Goal: Information Seeking & Learning: Learn about a topic

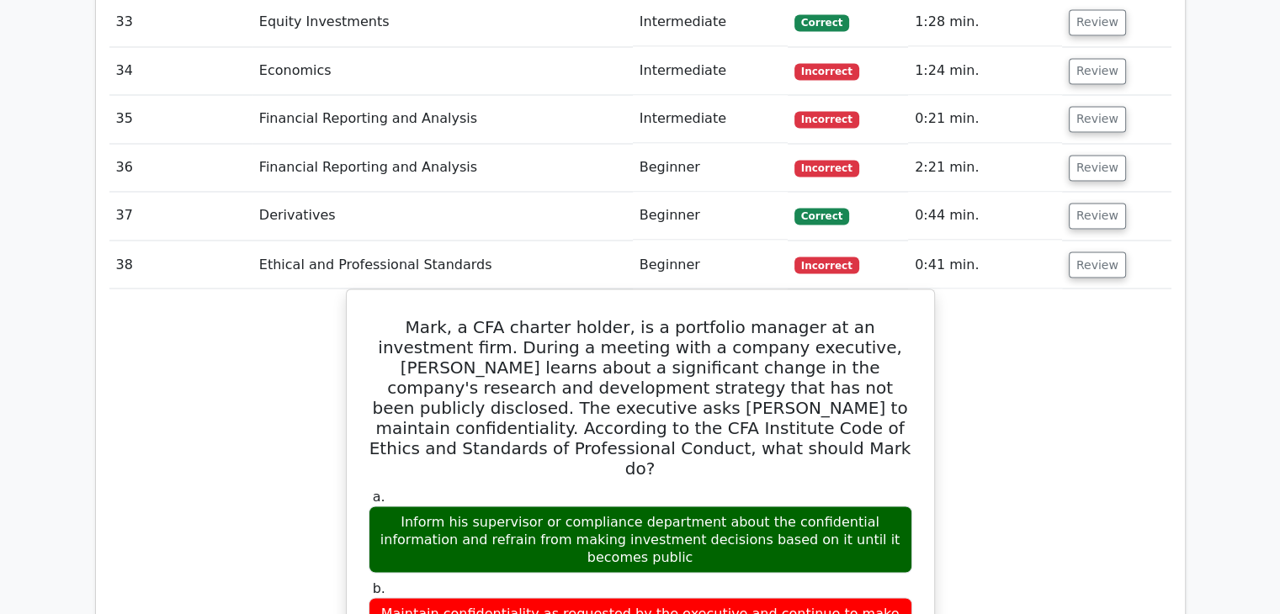
scroll to position [2935, 0]
click at [1097, 252] on button "Review" at bounding box center [1097, 265] width 57 height 26
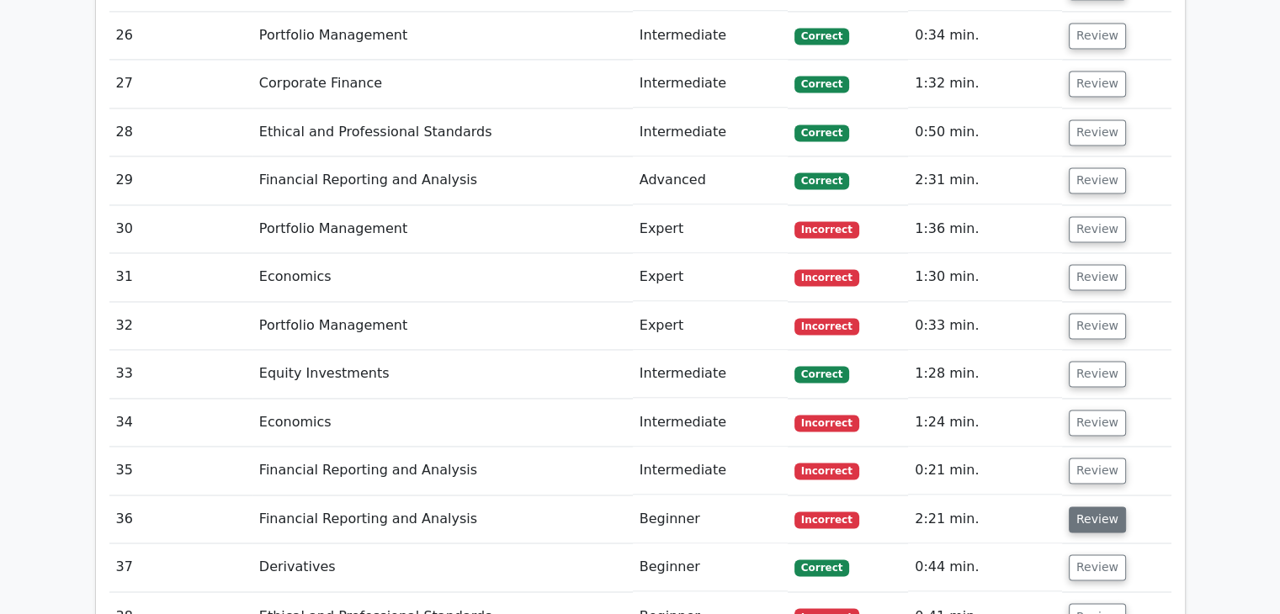
scroll to position [2581, 0]
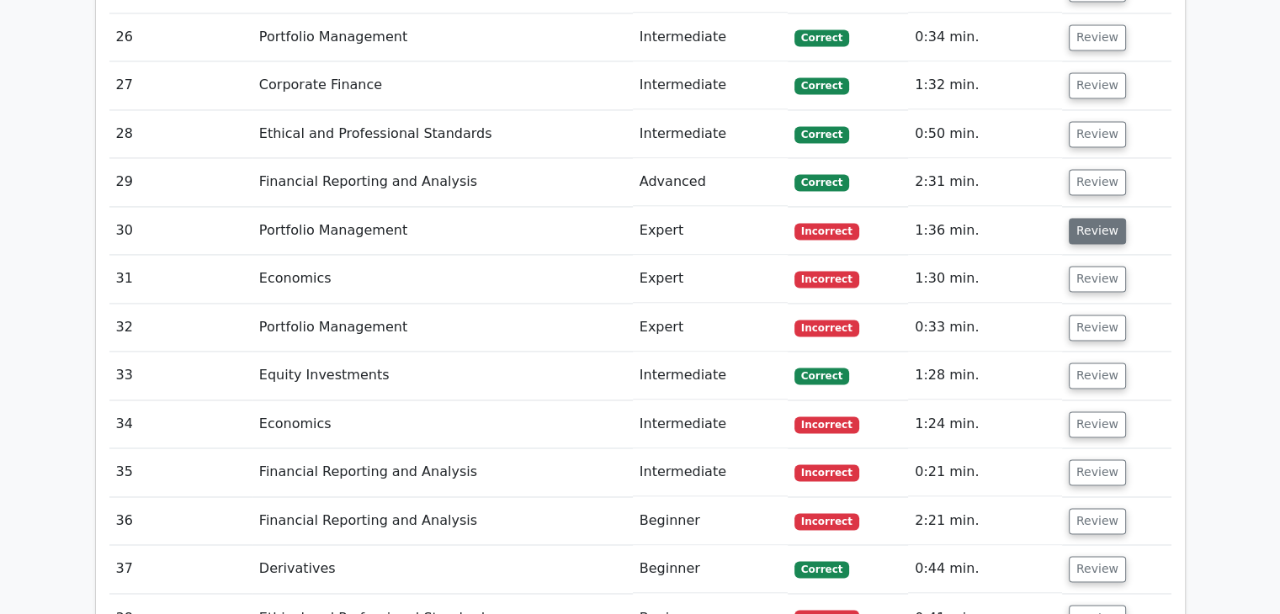
click at [1090, 218] on button "Review" at bounding box center [1097, 231] width 57 height 26
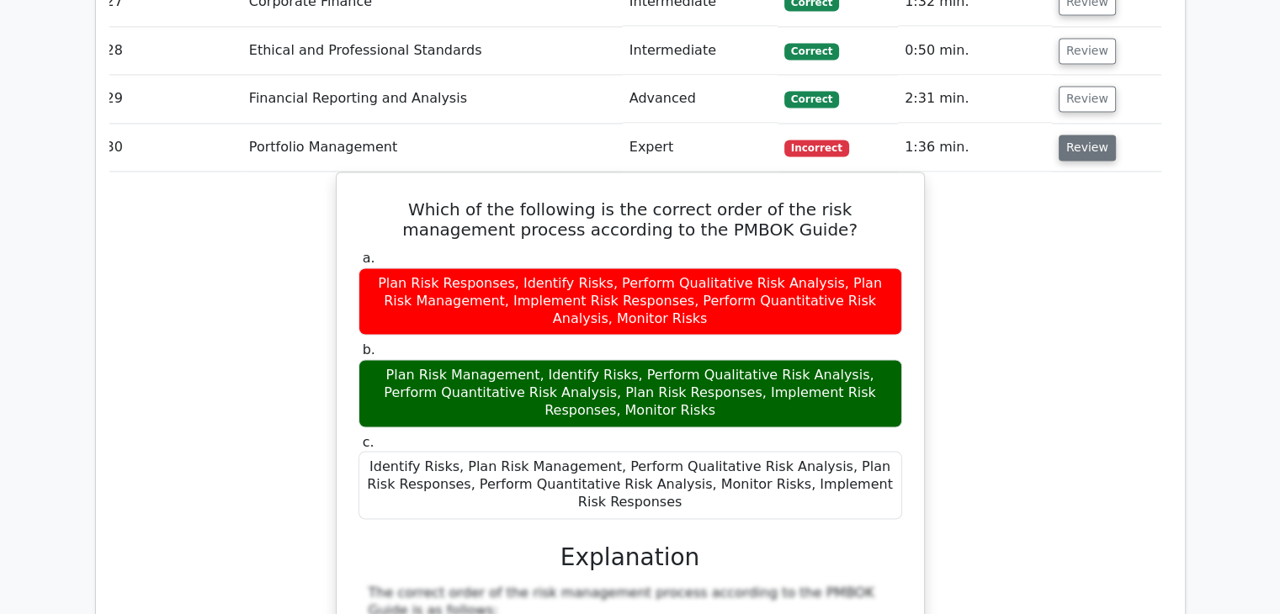
scroll to position [2665, 0]
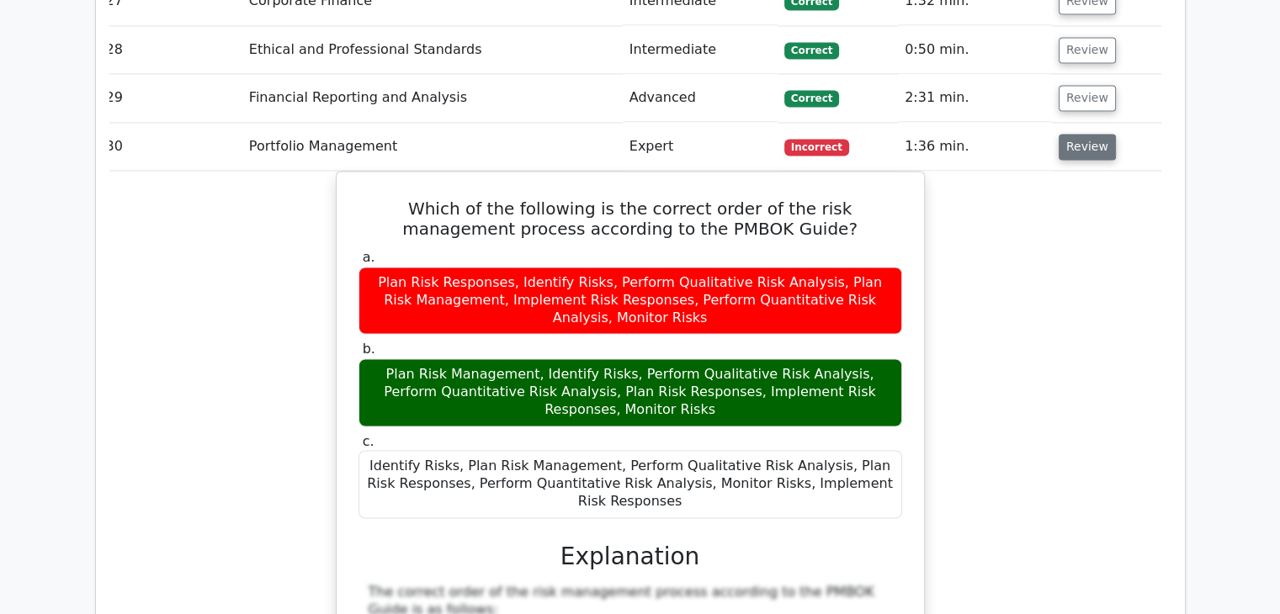
click at [1067, 134] on button "Review" at bounding box center [1086, 147] width 57 height 26
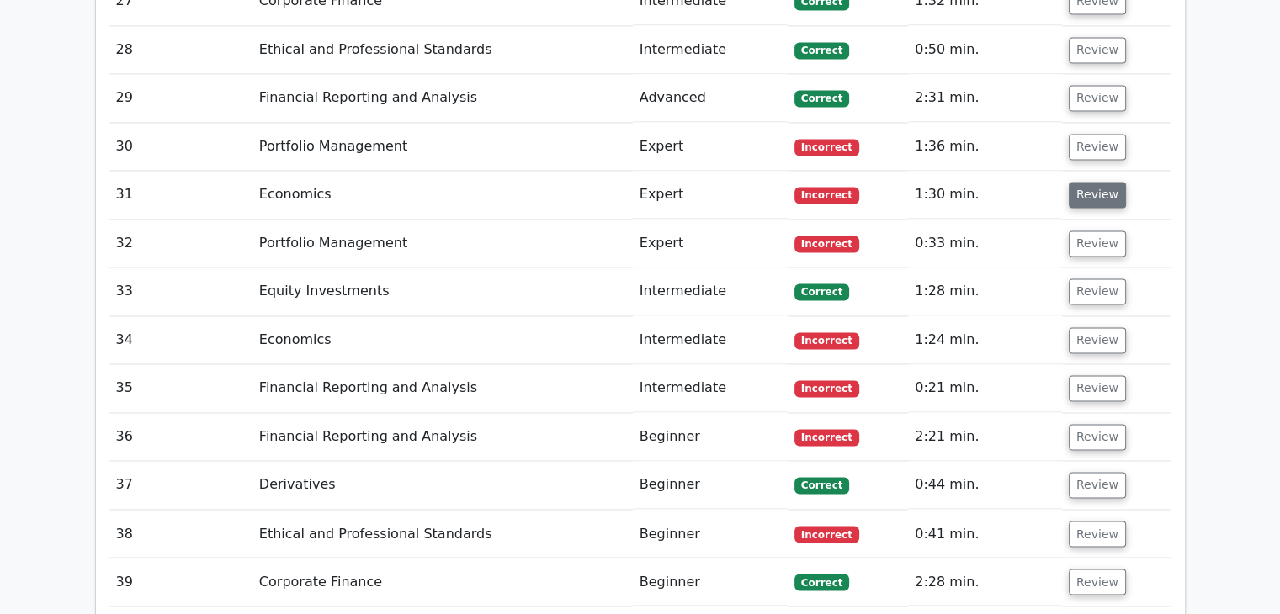
click at [1092, 182] on button "Review" at bounding box center [1097, 195] width 57 height 26
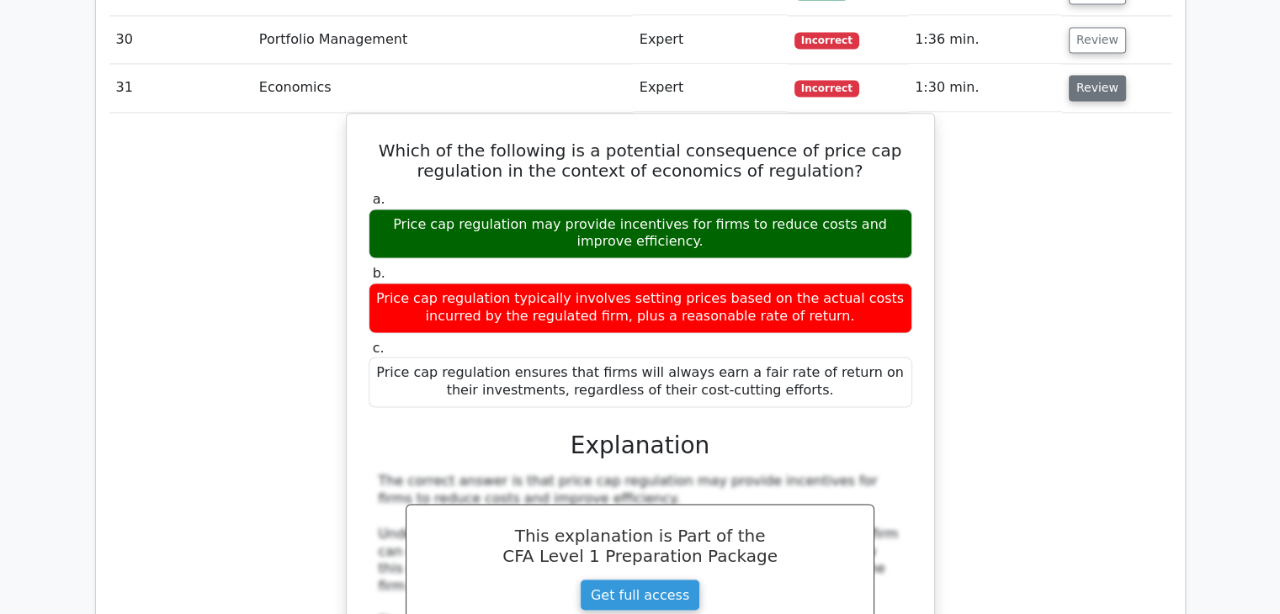
scroll to position [2773, 0]
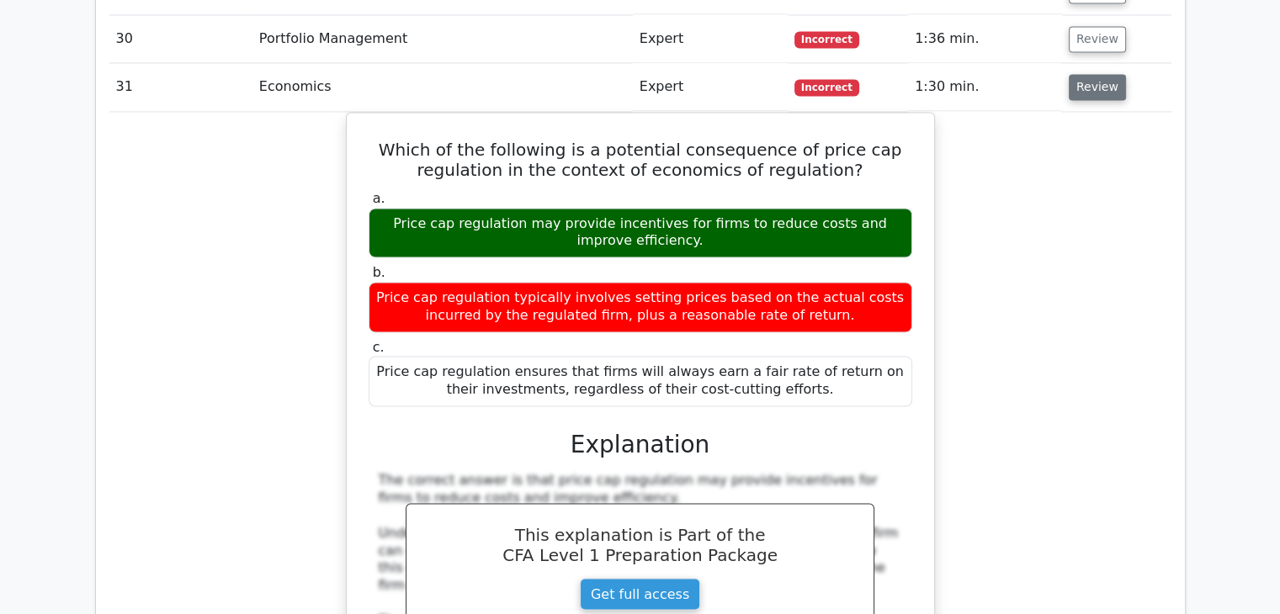
click at [1090, 74] on button "Review" at bounding box center [1097, 87] width 57 height 26
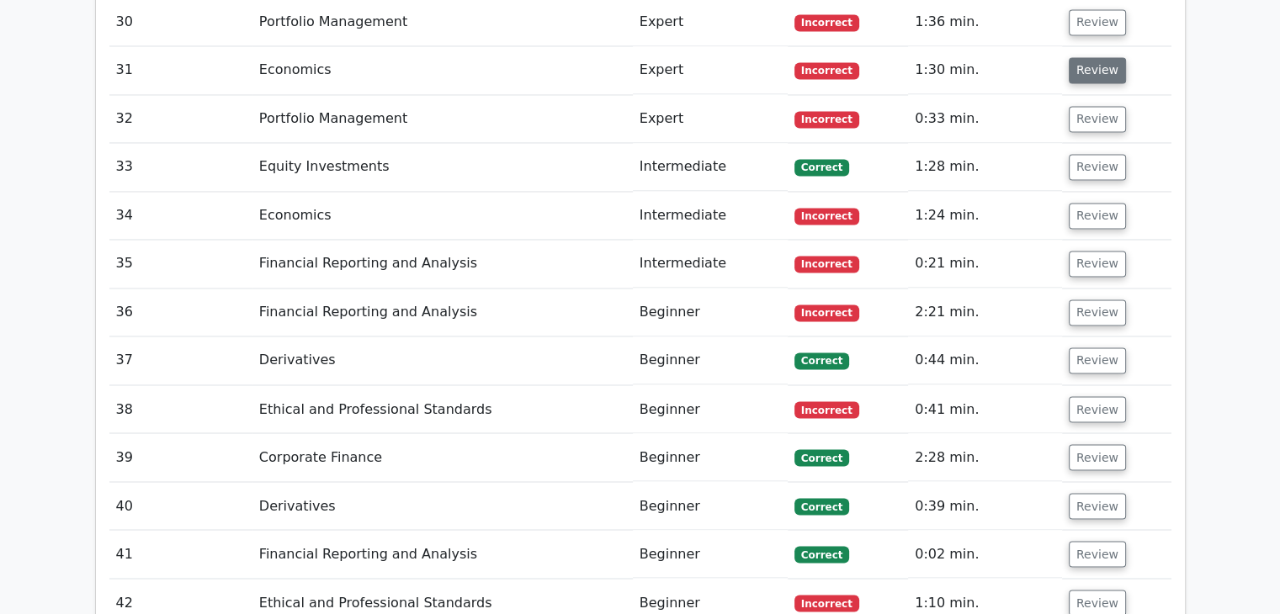
scroll to position [2793, 0]
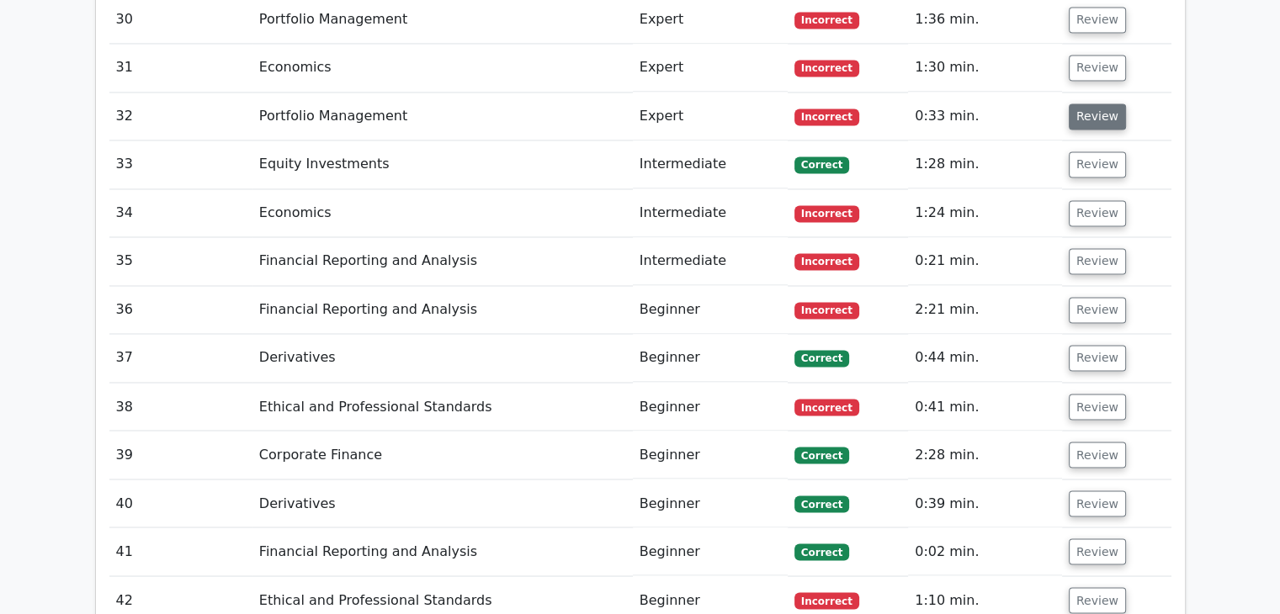
click at [1090, 103] on button "Review" at bounding box center [1097, 116] width 57 height 26
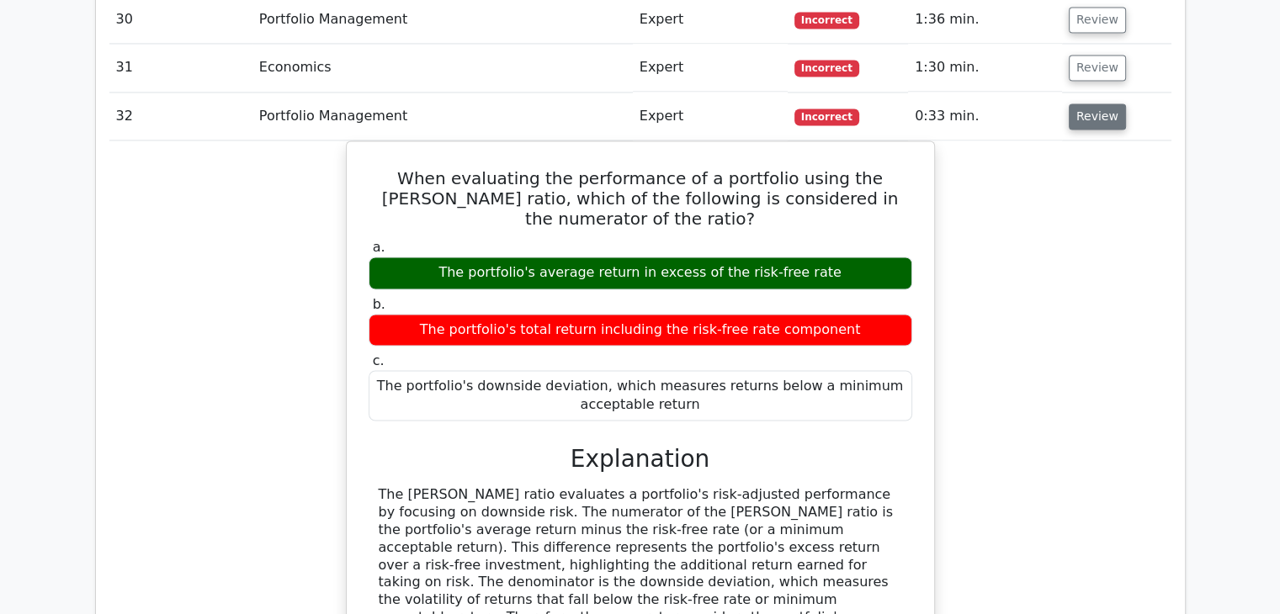
click at [1090, 103] on button "Review" at bounding box center [1097, 116] width 57 height 26
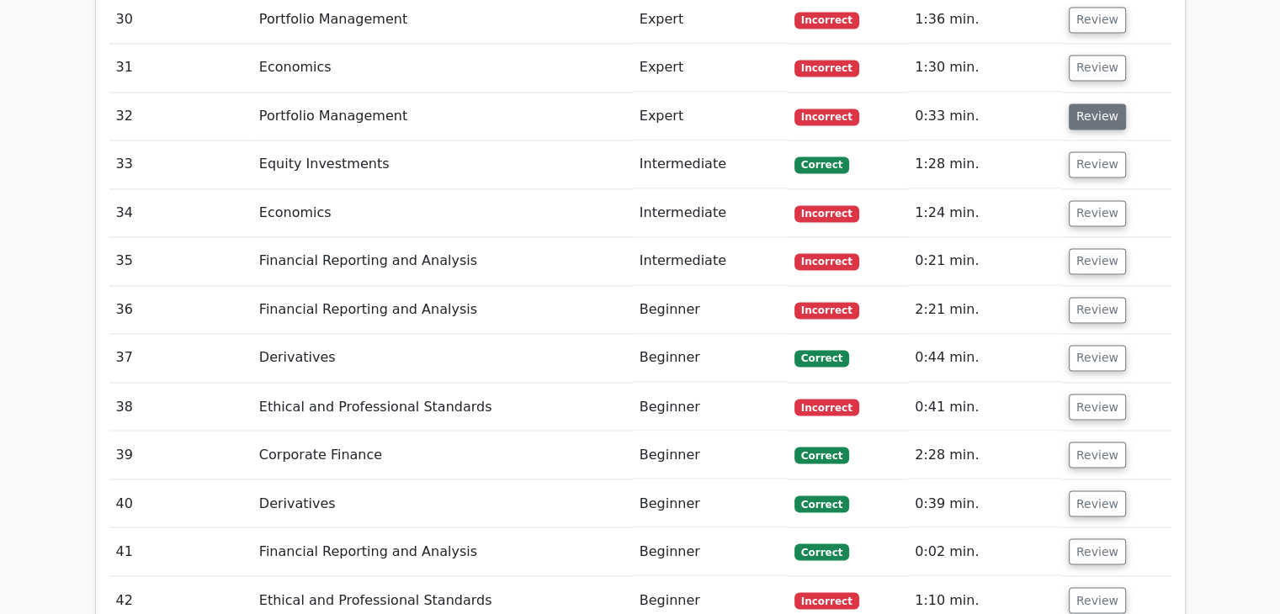
click at [1090, 103] on button "Review" at bounding box center [1097, 116] width 57 height 26
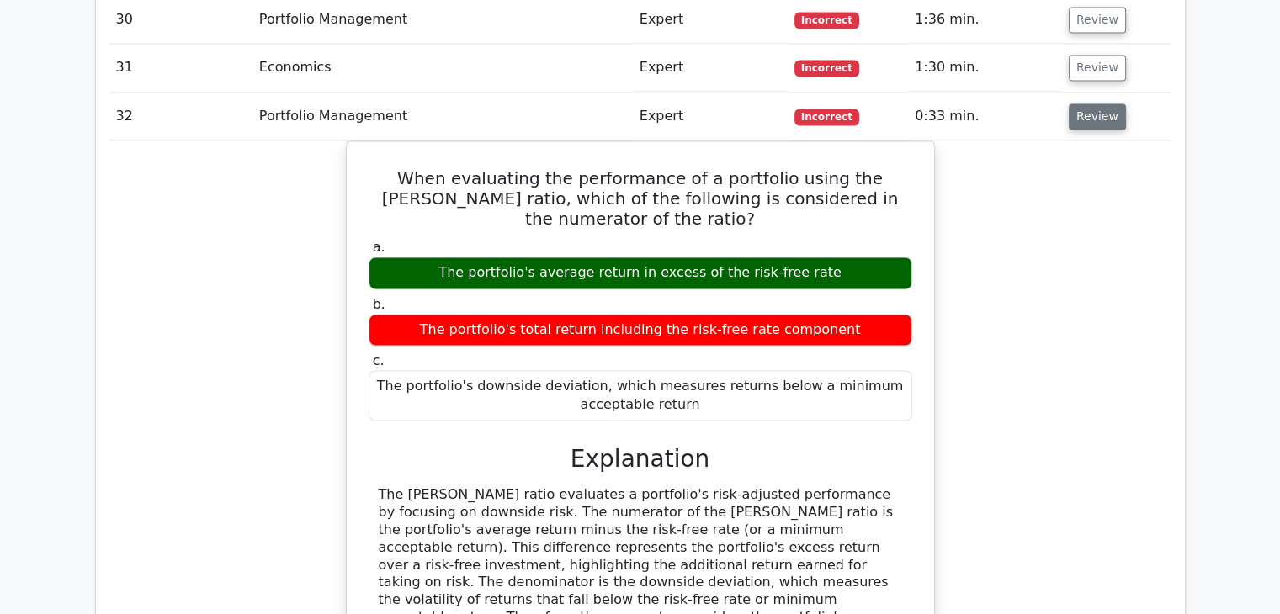
click at [1097, 103] on button "Review" at bounding box center [1097, 116] width 57 height 26
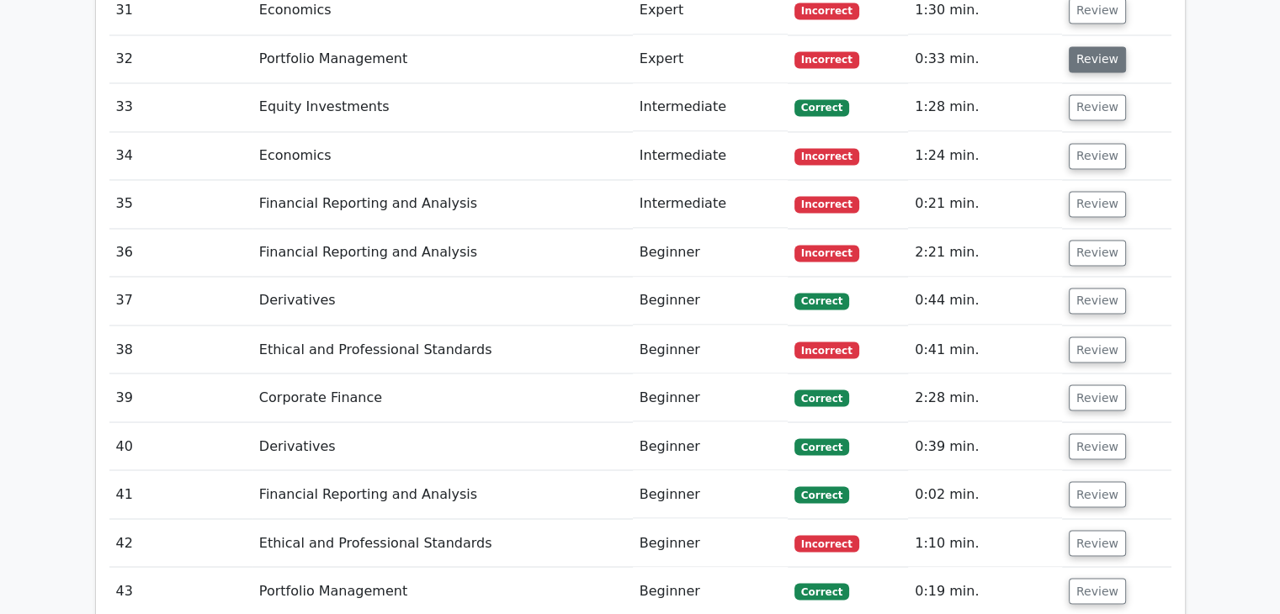
scroll to position [2851, 0]
click at [1077, 142] on button "Review" at bounding box center [1097, 155] width 57 height 26
click at [1082, 142] on button "Review" at bounding box center [1097, 155] width 57 height 26
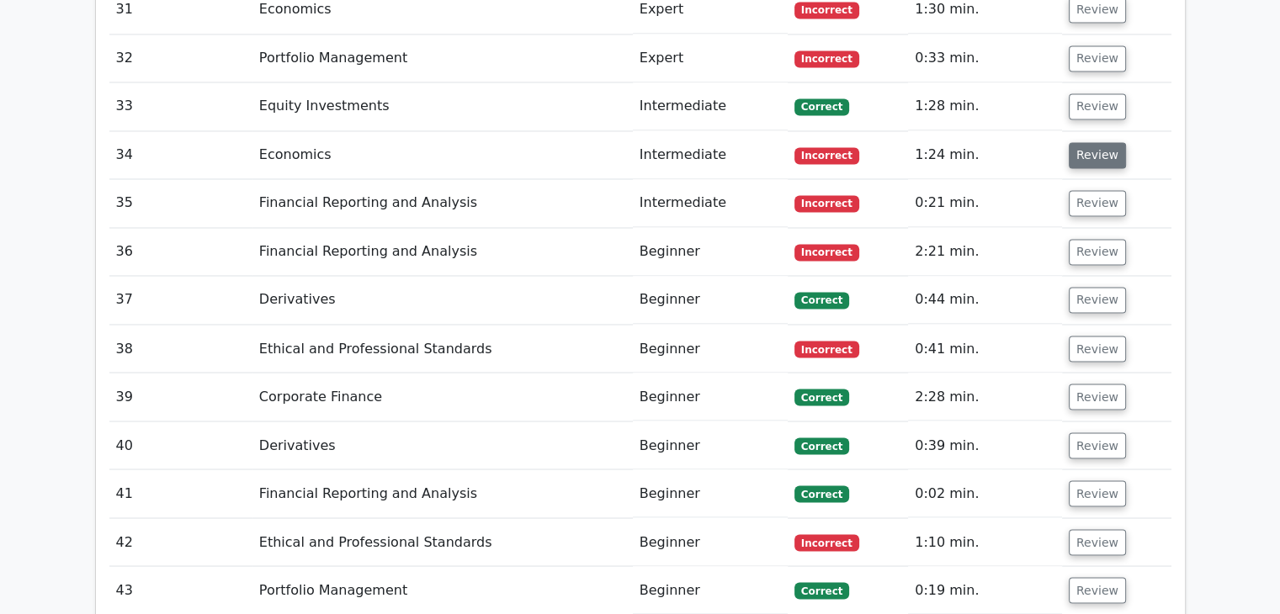
click at [1082, 142] on button "Review" at bounding box center [1097, 155] width 57 height 26
click at [1097, 142] on button "Review" at bounding box center [1097, 155] width 57 height 26
click at [1084, 190] on button "Review" at bounding box center [1097, 203] width 57 height 26
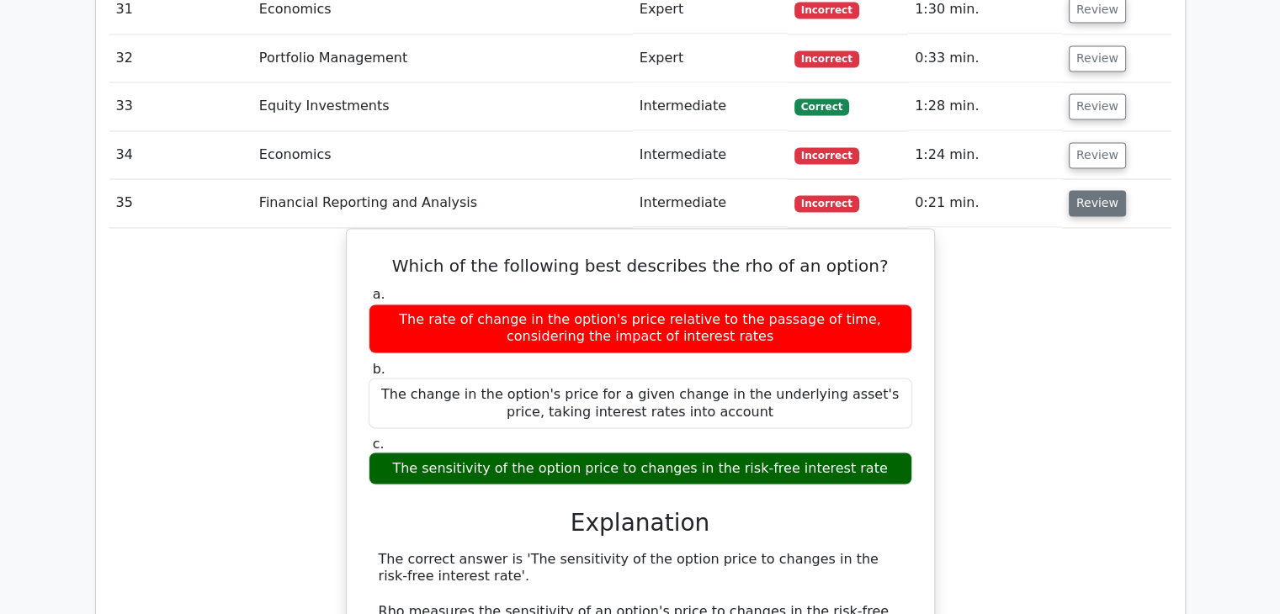
click at [1084, 190] on button "Review" at bounding box center [1097, 203] width 57 height 26
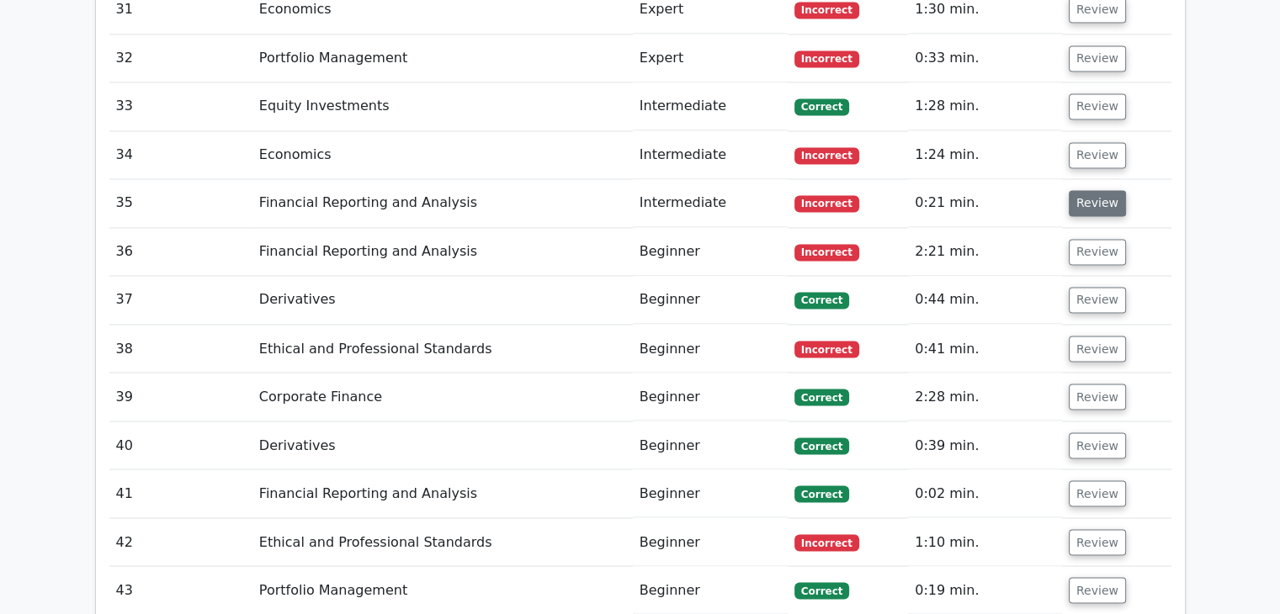
click at [1084, 190] on button "Review" at bounding box center [1097, 203] width 57 height 26
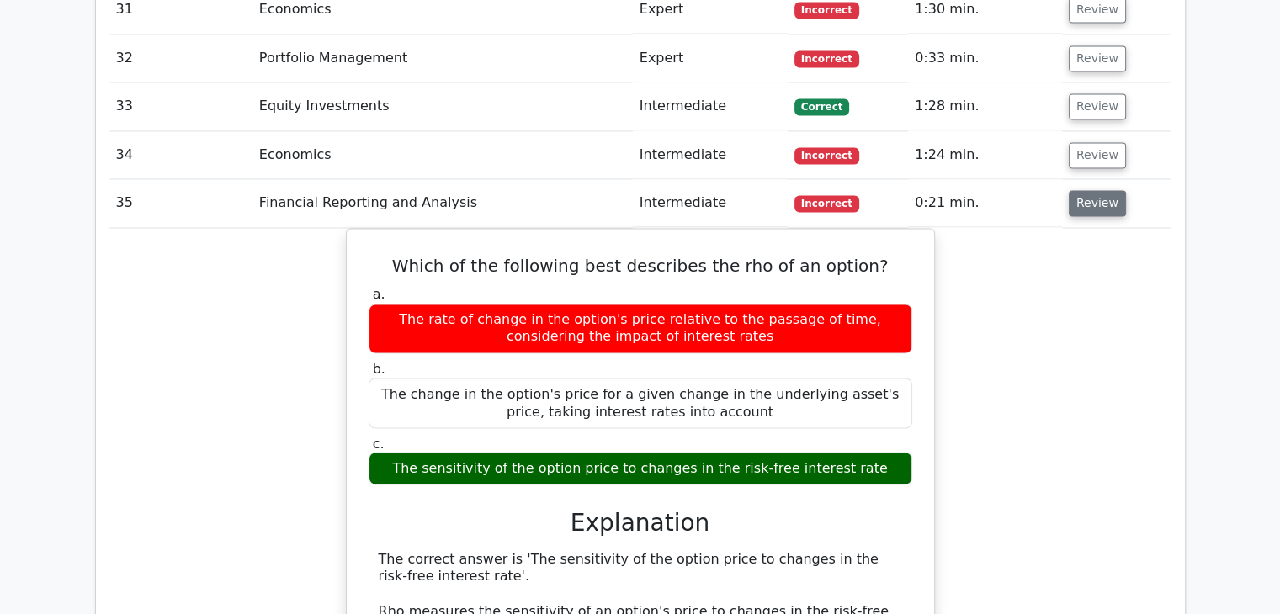
click at [1084, 190] on button "Review" at bounding box center [1097, 203] width 57 height 26
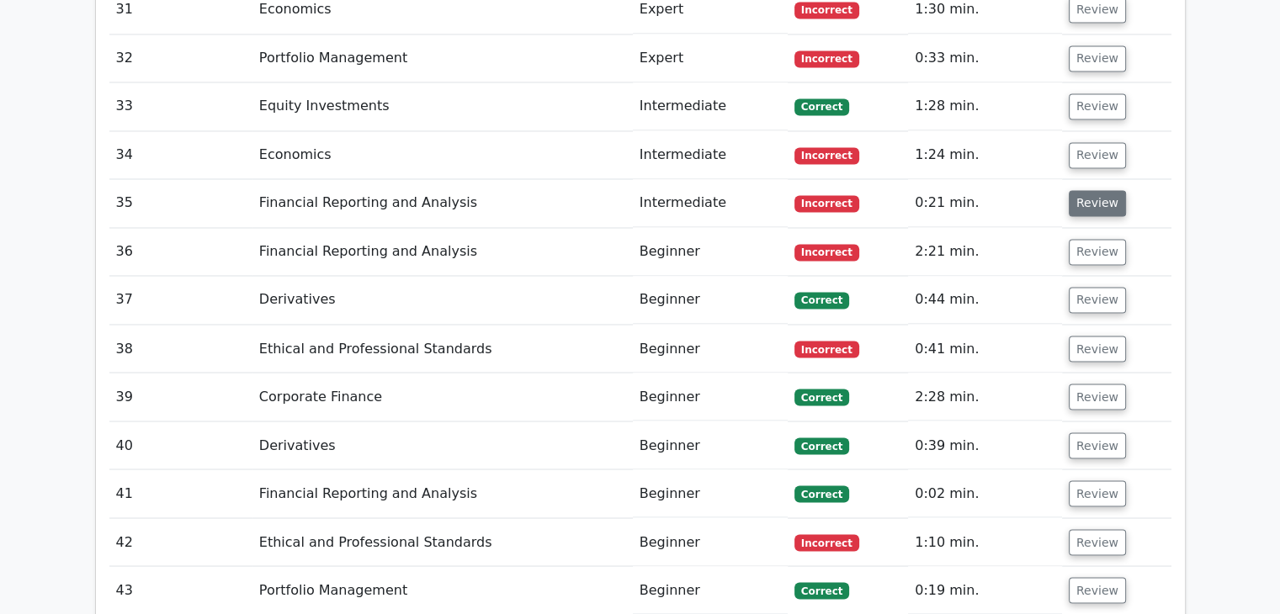
click at [1084, 190] on button "Review" at bounding box center [1097, 203] width 57 height 26
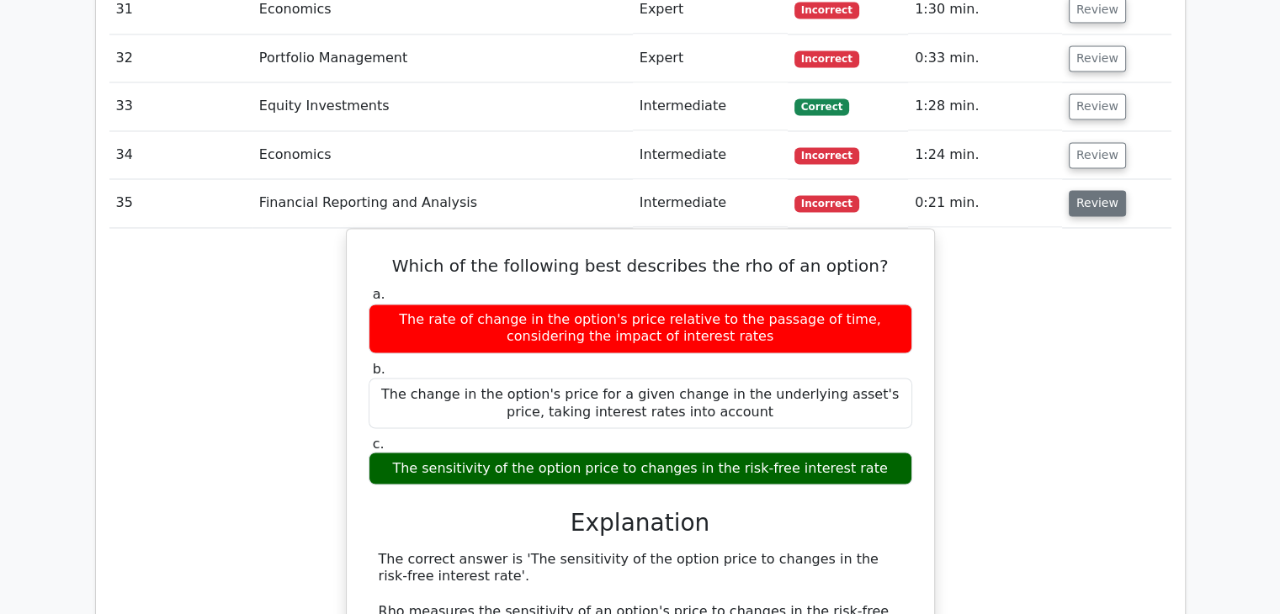
click at [1082, 190] on button "Review" at bounding box center [1097, 203] width 57 height 26
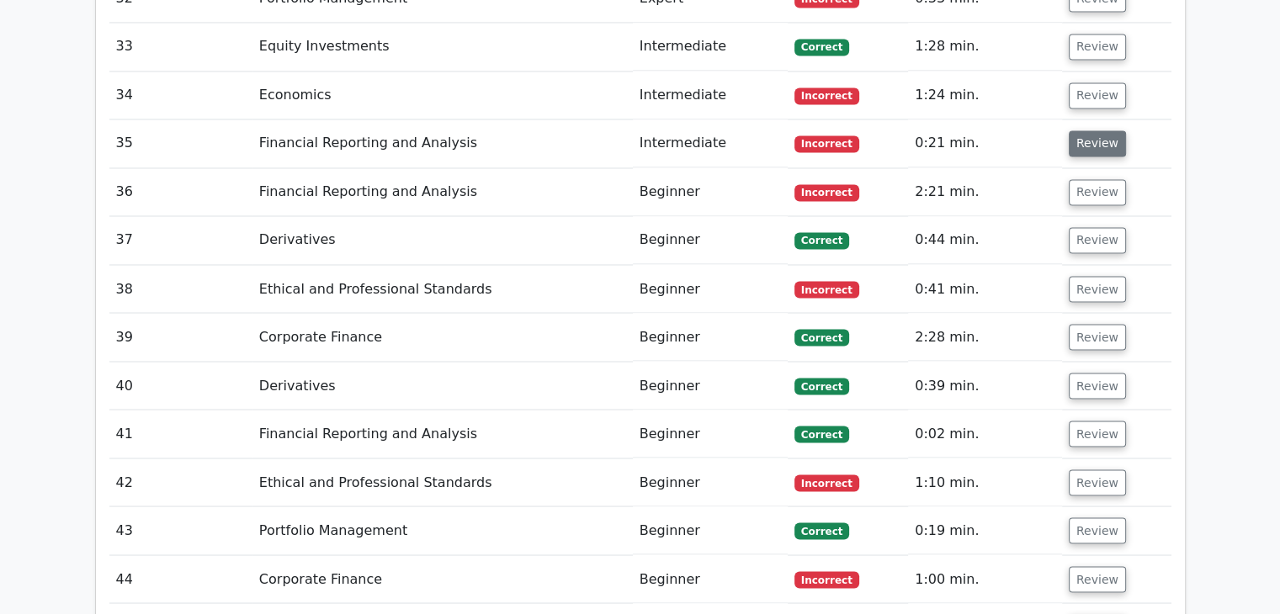
scroll to position [2911, 0]
click at [1109, 178] on button "Review" at bounding box center [1097, 191] width 57 height 26
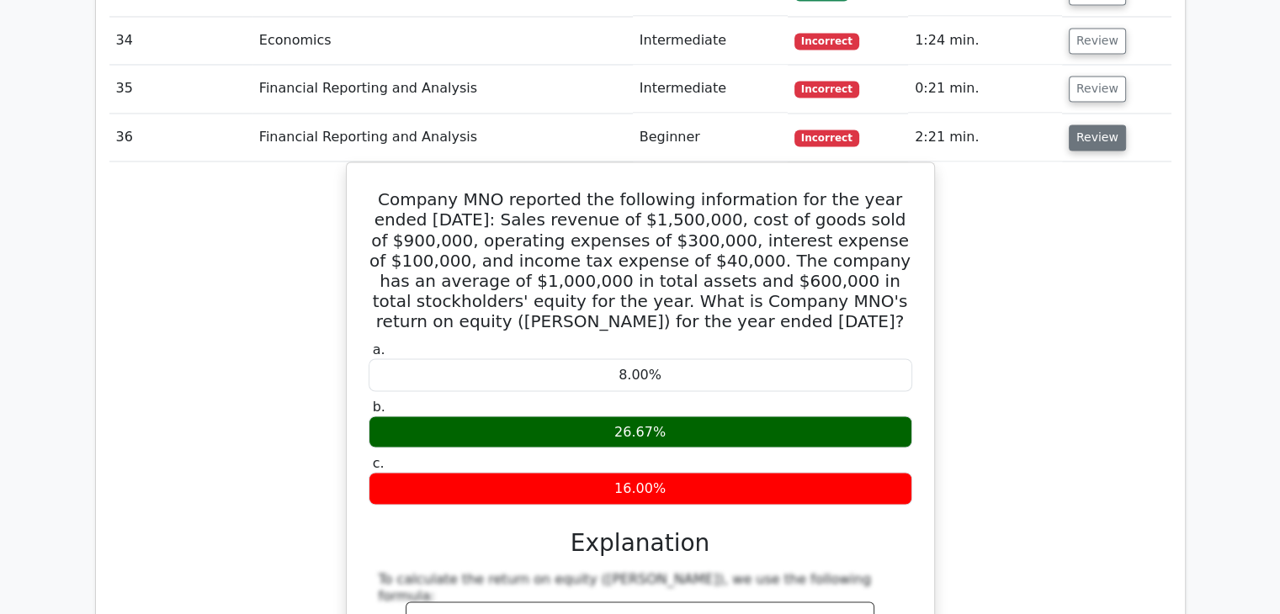
scroll to position [2960, 0]
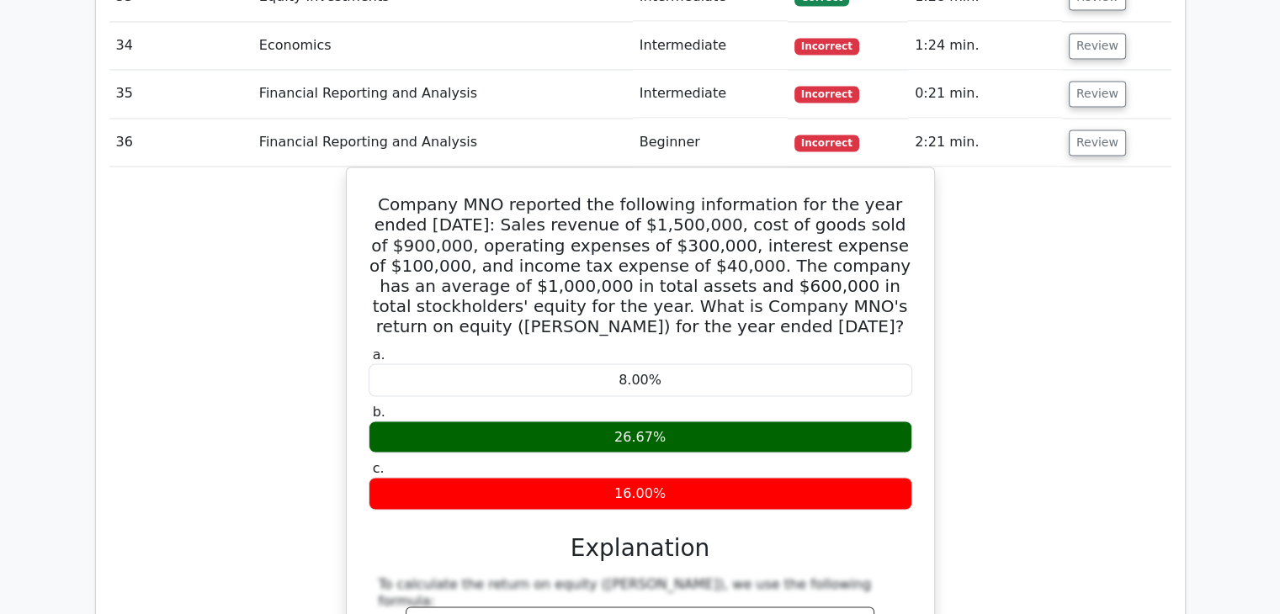
click at [1123, 119] on td "Review" at bounding box center [1116, 143] width 109 height 48
click at [1073, 130] on button "Review" at bounding box center [1097, 143] width 57 height 26
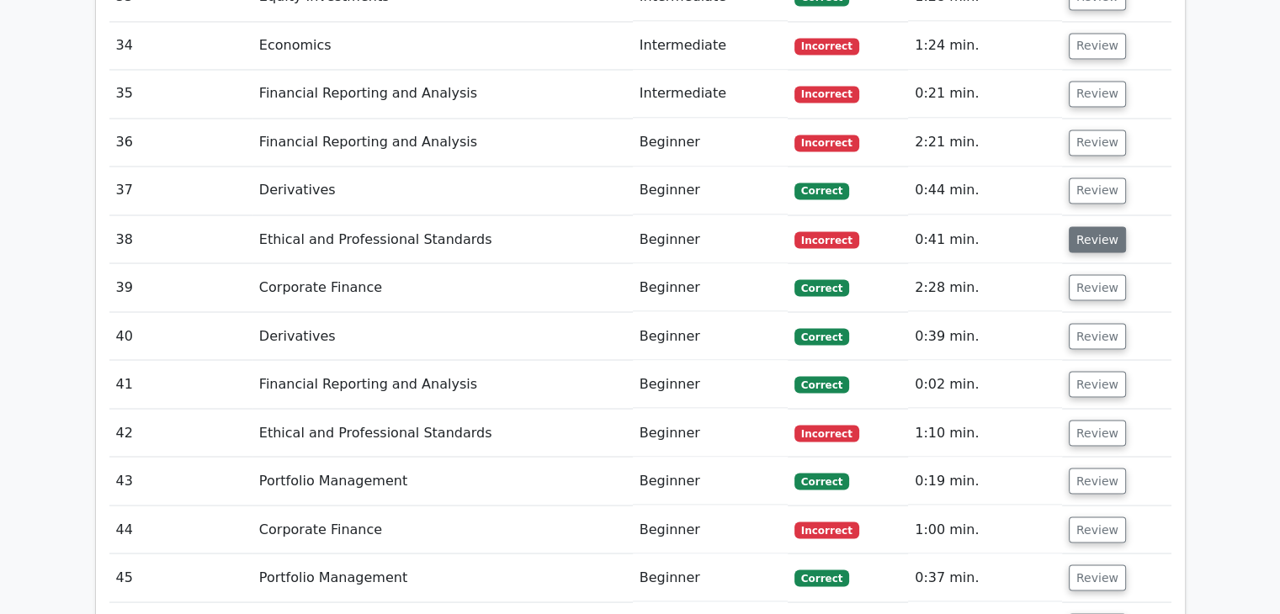
click at [1086, 226] on button "Review" at bounding box center [1097, 239] width 57 height 26
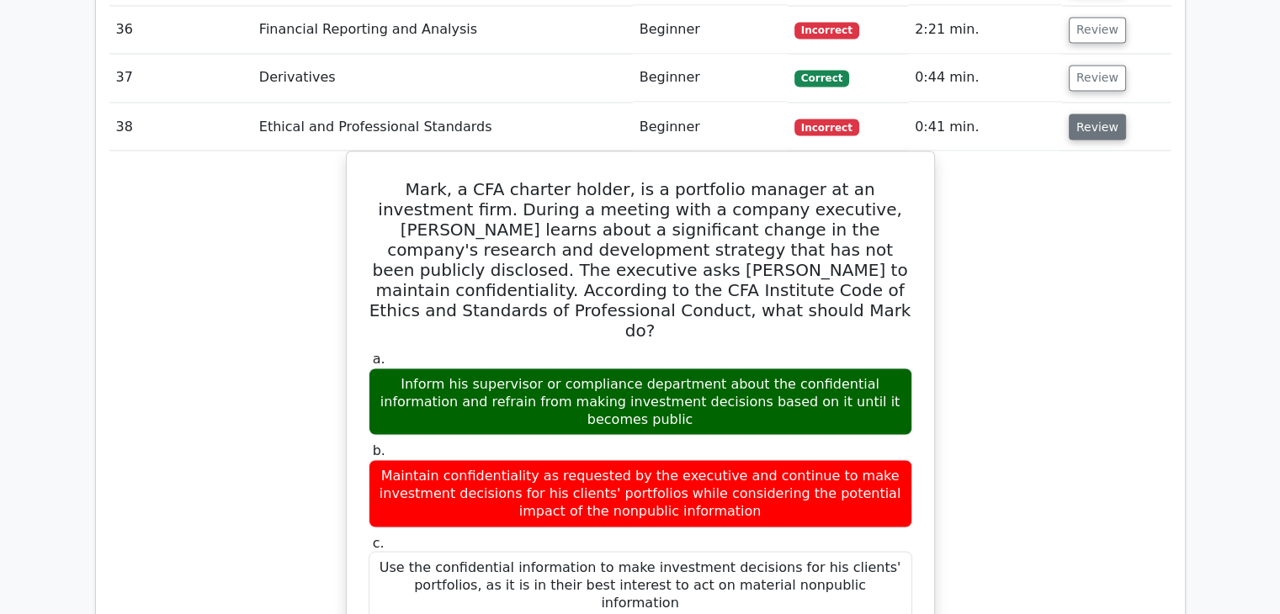
scroll to position [3073, 0]
click at [1084, 114] on button "Review" at bounding box center [1097, 127] width 57 height 26
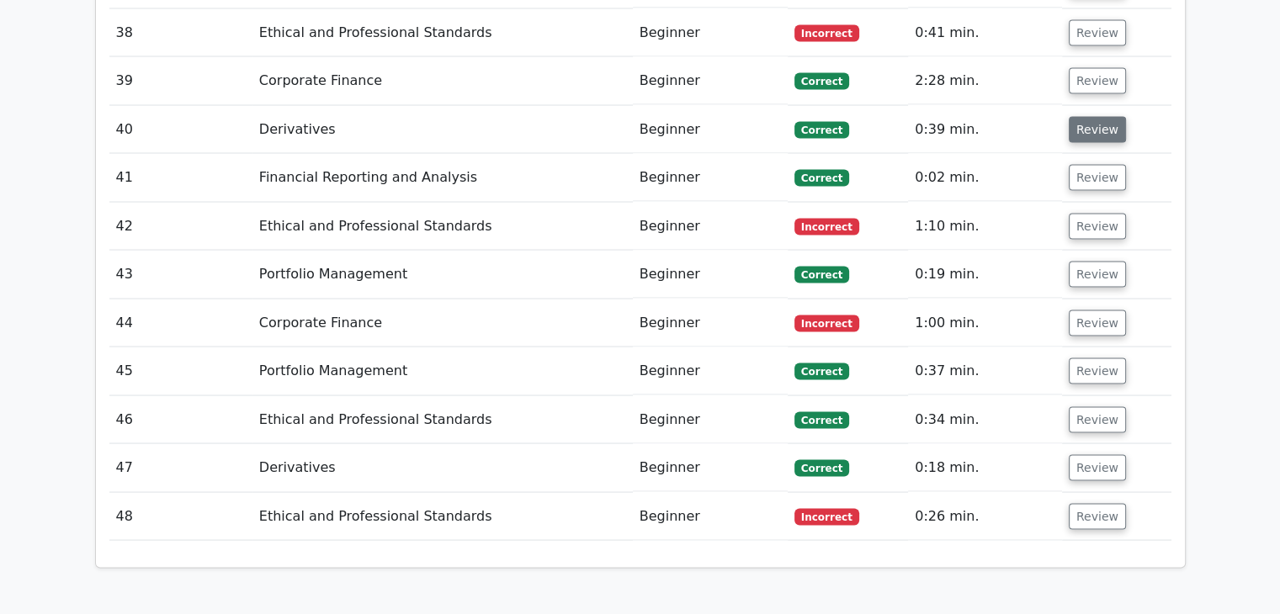
scroll to position [3176, 0]
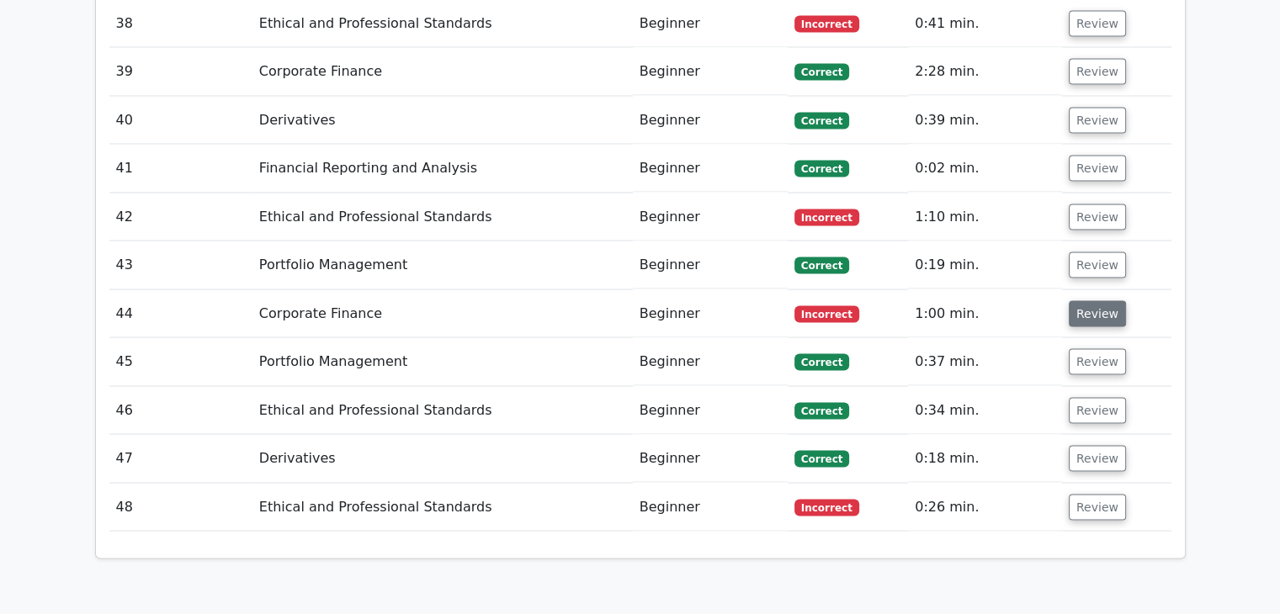
click at [1076, 300] on button "Review" at bounding box center [1097, 313] width 57 height 26
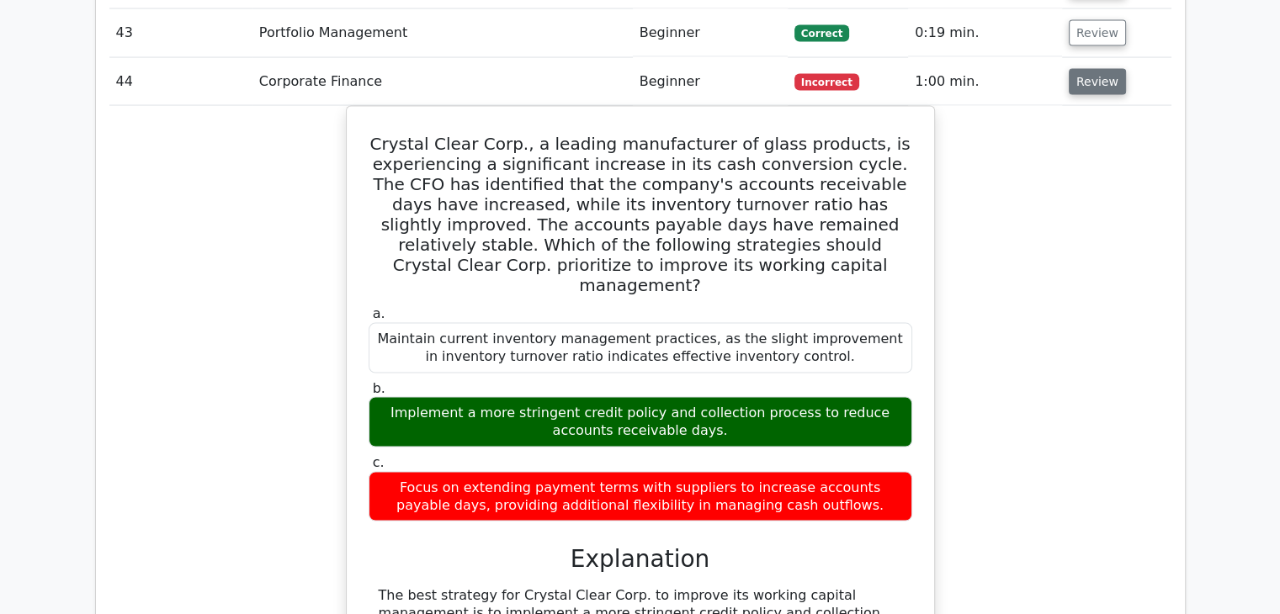
scroll to position [3399, 0]
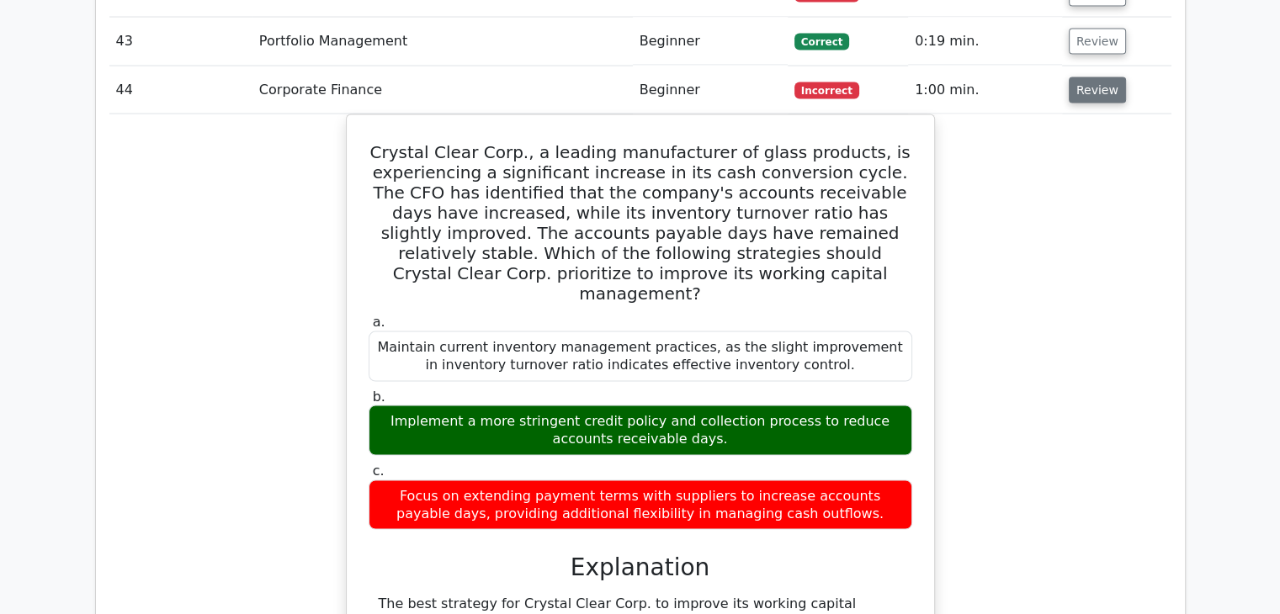
click at [1090, 77] on button "Review" at bounding box center [1097, 90] width 57 height 26
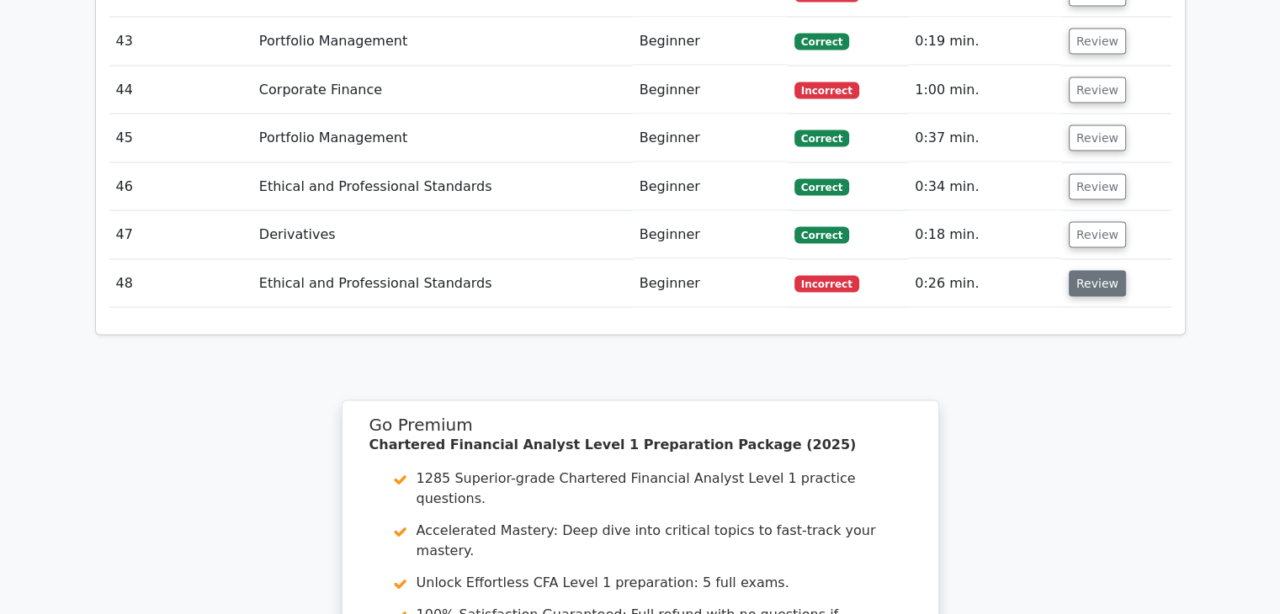
click at [1069, 271] on button "Review" at bounding box center [1097, 284] width 57 height 26
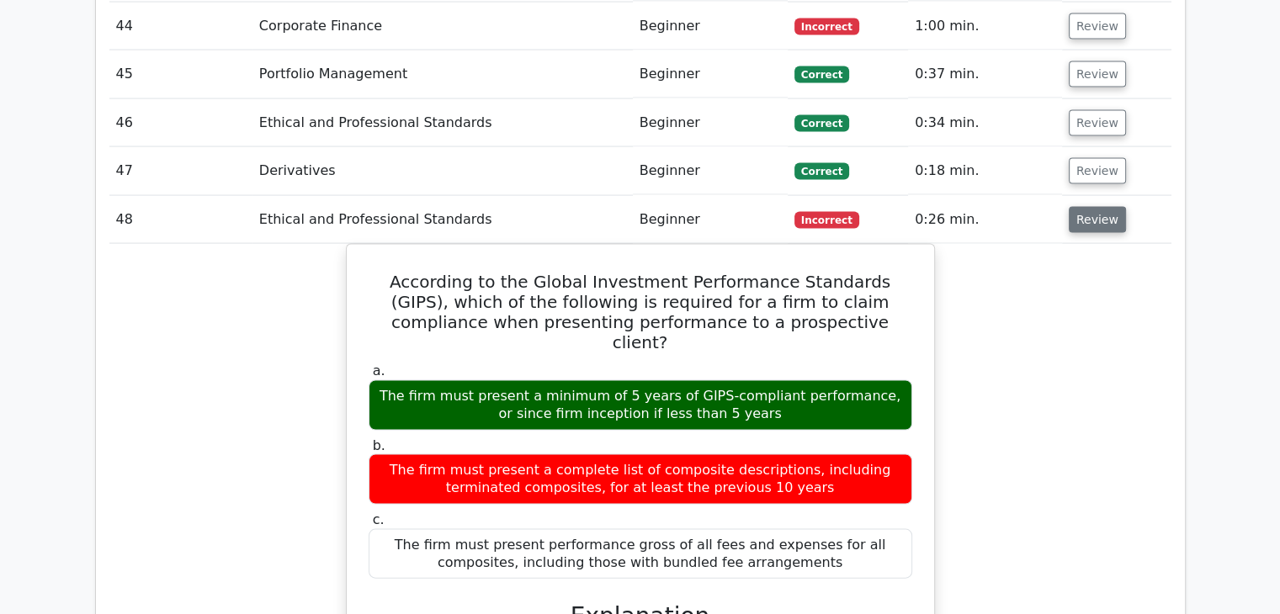
scroll to position [3465, 0]
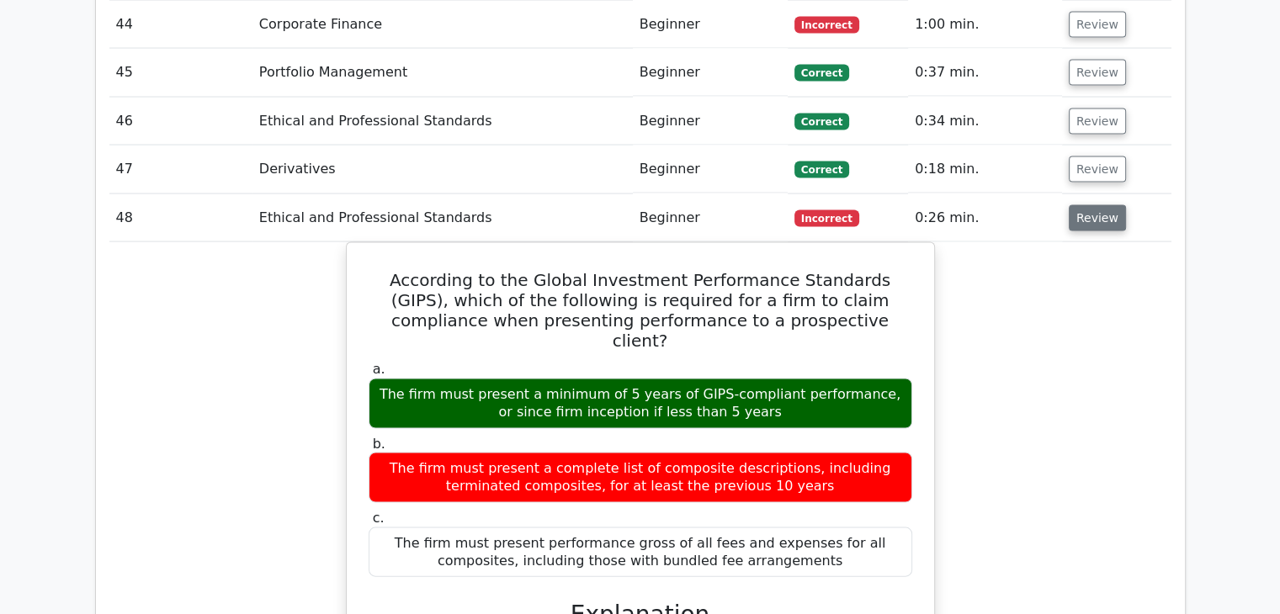
click at [1076, 205] on button "Review" at bounding box center [1097, 218] width 57 height 26
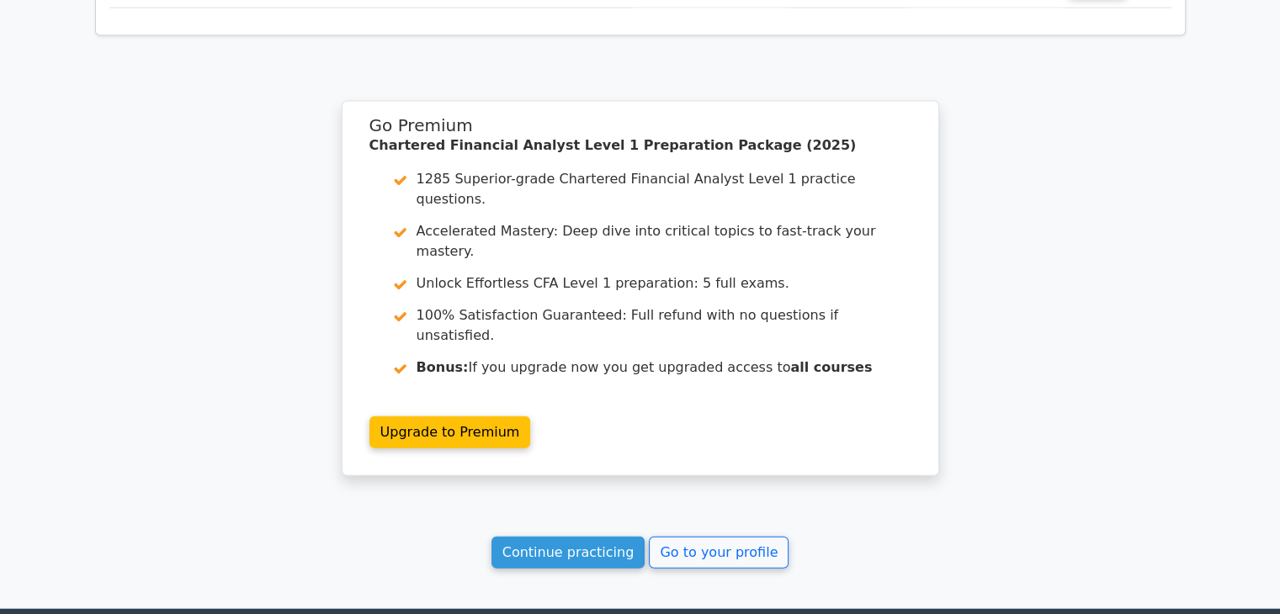
scroll to position [3757, 0]
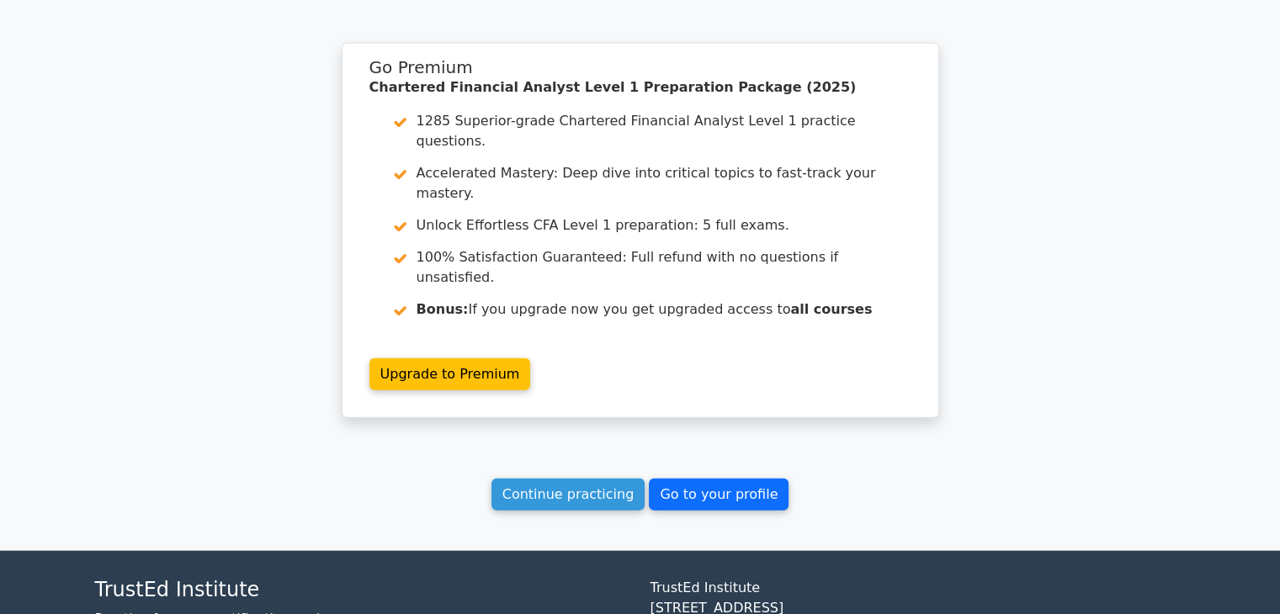
click at [653, 479] on link "Go to your profile" at bounding box center [719, 495] width 140 height 32
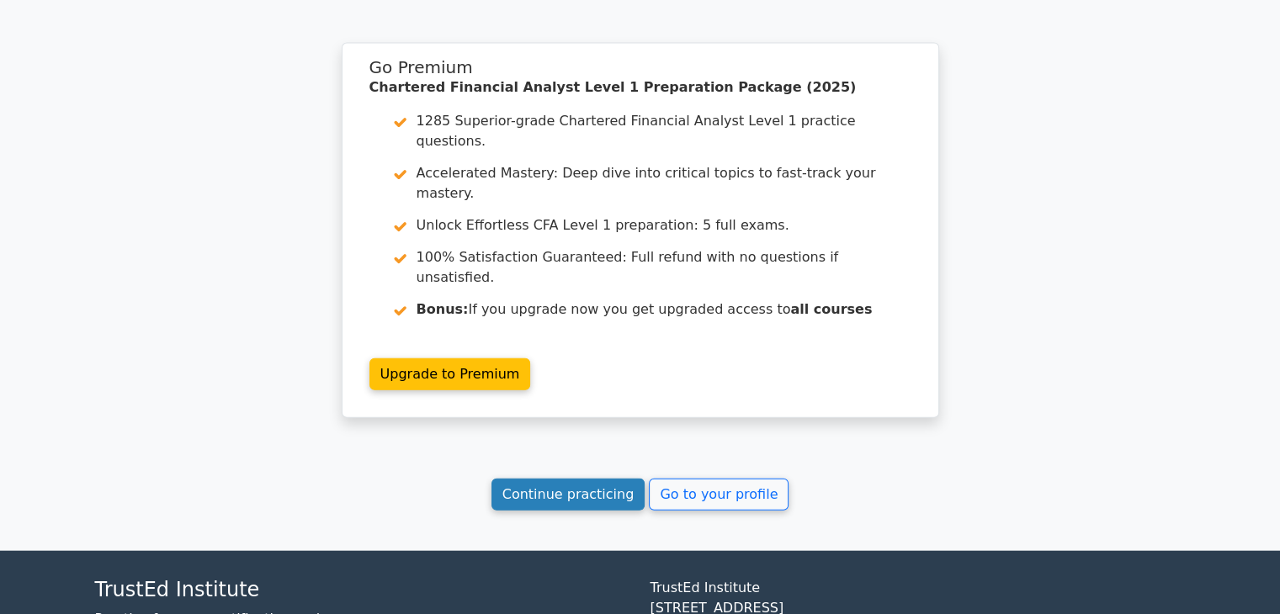
click at [609, 479] on link "Continue practicing" at bounding box center [568, 495] width 154 height 32
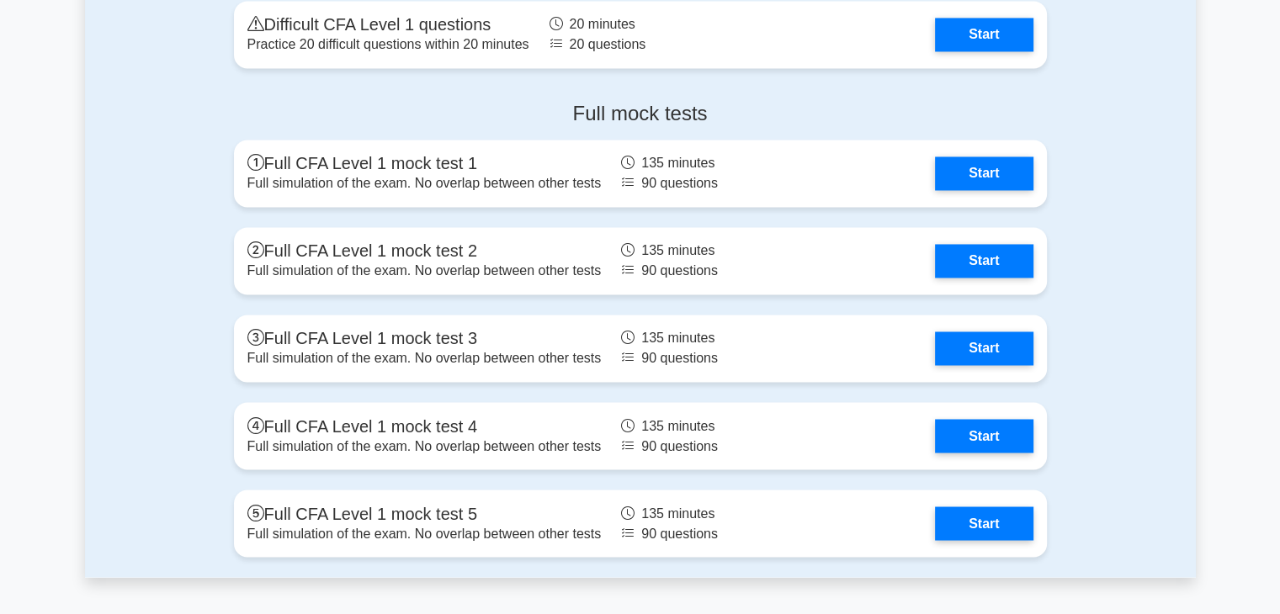
scroll to position [2827, 0]
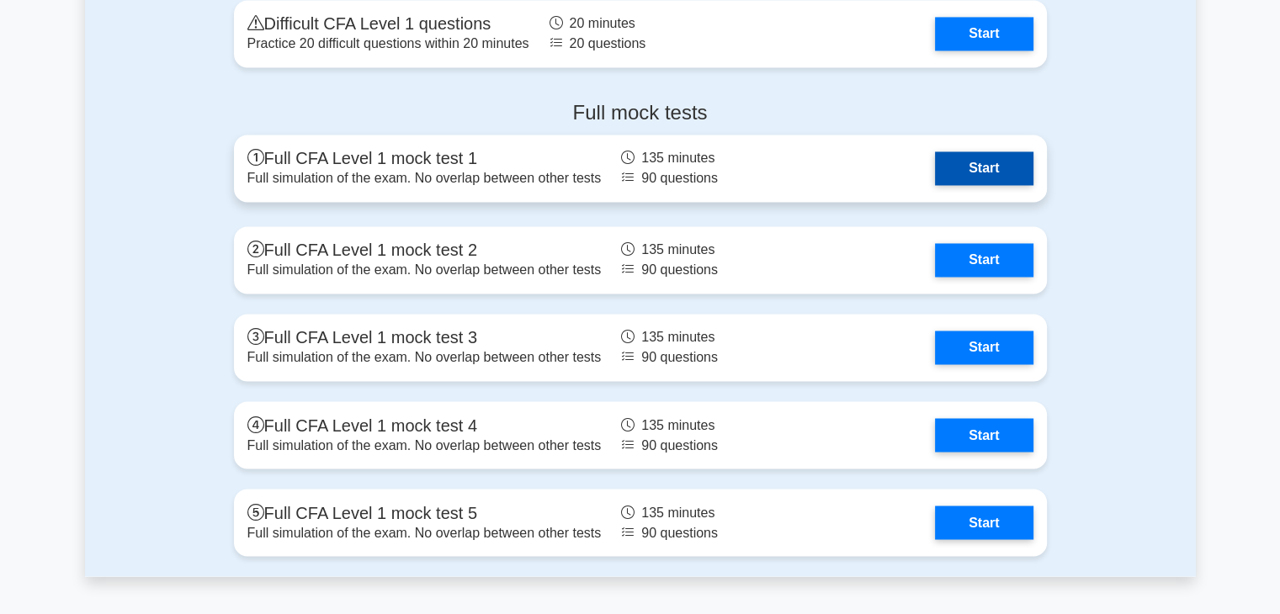
click at [935, 154] on link "Start" at bounding box center [984, 168] width 98 height 34
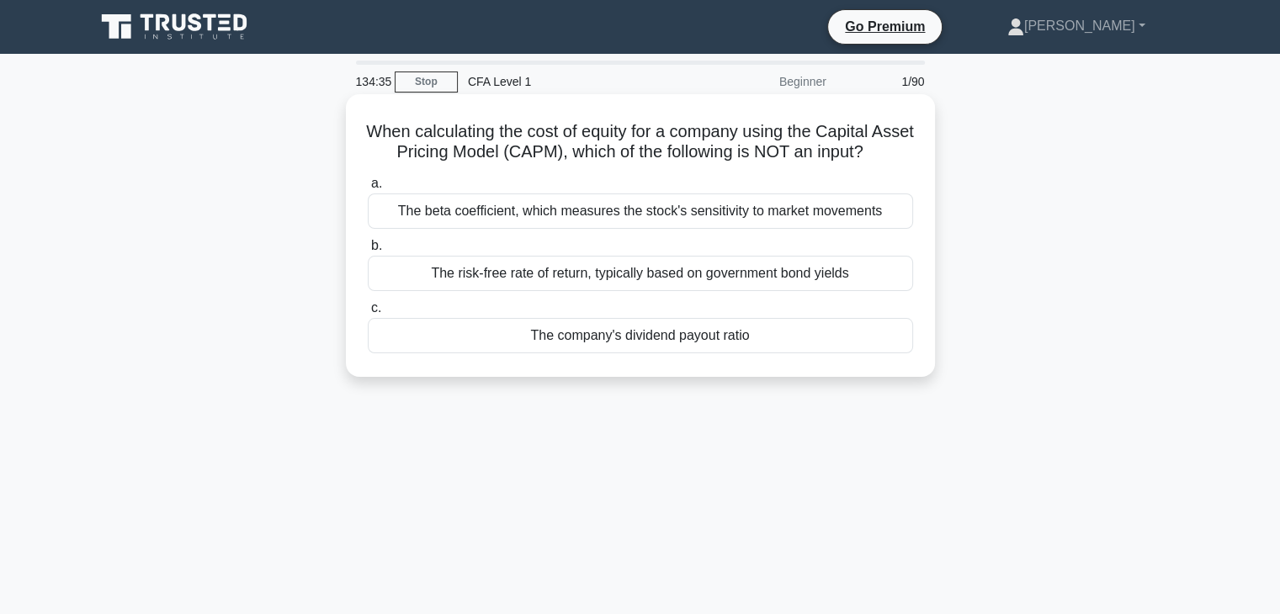
click at [758, 353] on div "The company's dividend payout ratio" at bounding box center [640, 335] width 545 height 35
click at [368, 314] on input "c. The company's dividend payout ratio" at bounding box center [368, 308] width 0 height 11
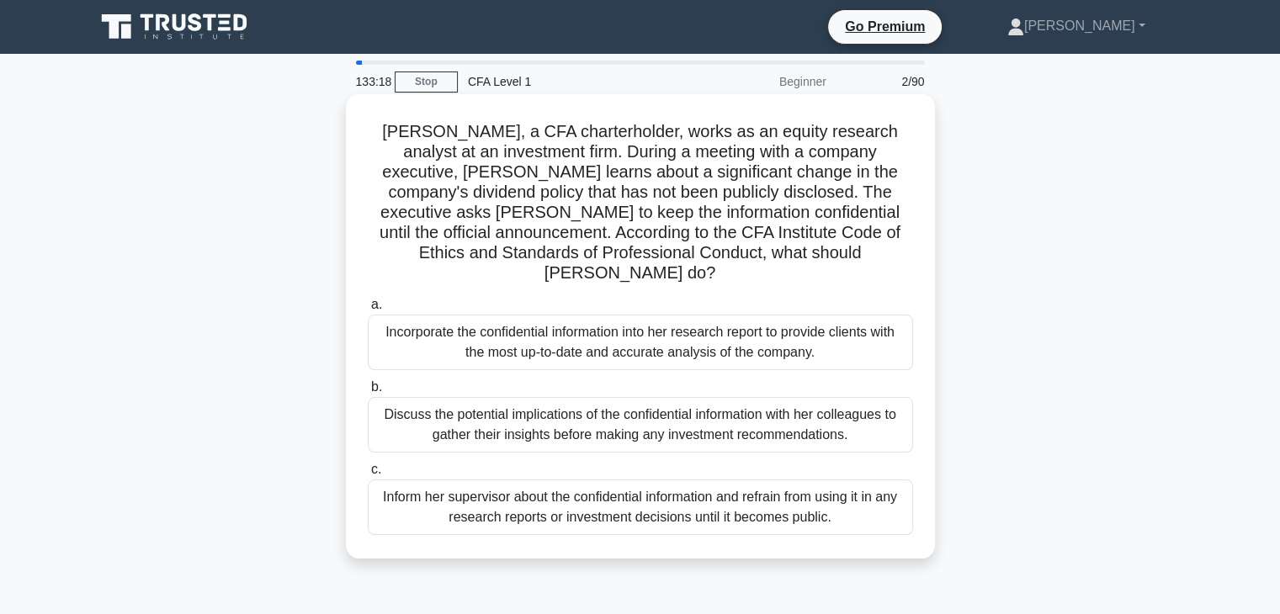
click at [734, 497] on div "Inform her supervisor about the confidential information and refrain from using…" at bounding box center [640, 508] width 545 height 56
click at [368, 475] on input "c. Inform her supervisor about the confidential information and refrain from us…" at bounding box center [368, 469] width 0 height 11
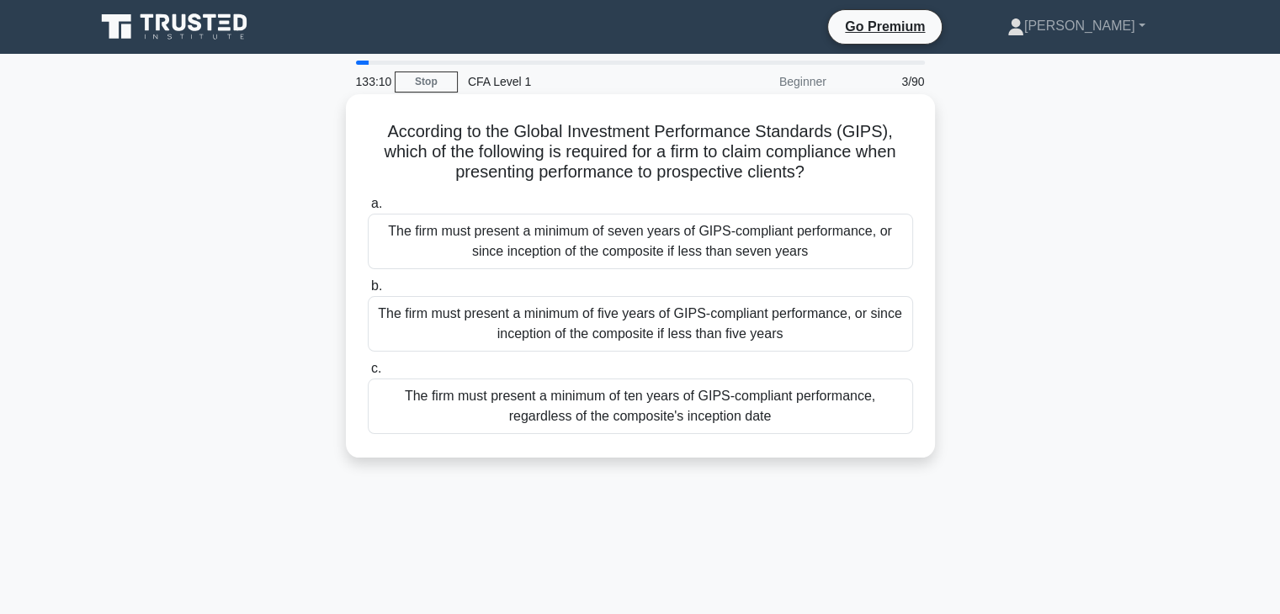
click at [708, 326] on div "The firm must present a minimum of five years of GIPS-compliant performance, or…" at bounding box center [640, 324] width 545 height 56
click at [368, 292] on input "b. The firm must present a minimum of five years of GIPS-compliant performance,…" at bounding box center [368, 286] width 0 height 11
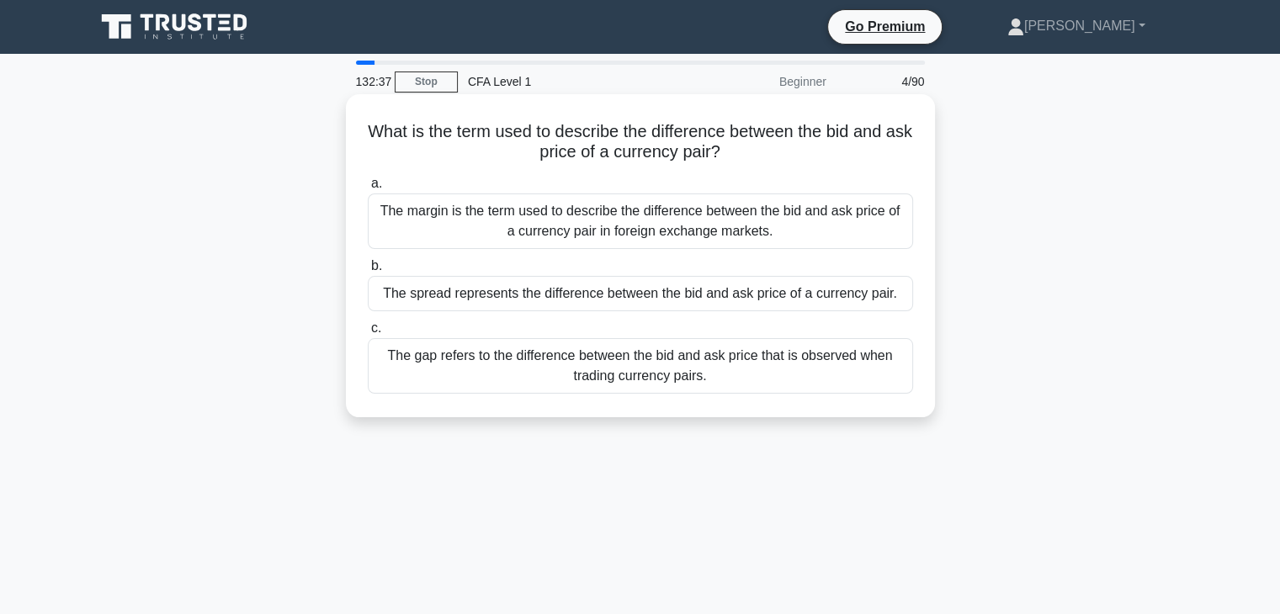
click at [723, 300] on div "The spread represents the difference between the bid and ask price of a currenc…" at bounding box center [640, 293] width 545 height 35
click at [368, 272] on input "b. The spread represents the difference between the bid and ask price of a curr…" at bounding box center [368, 266] width 0 height 11
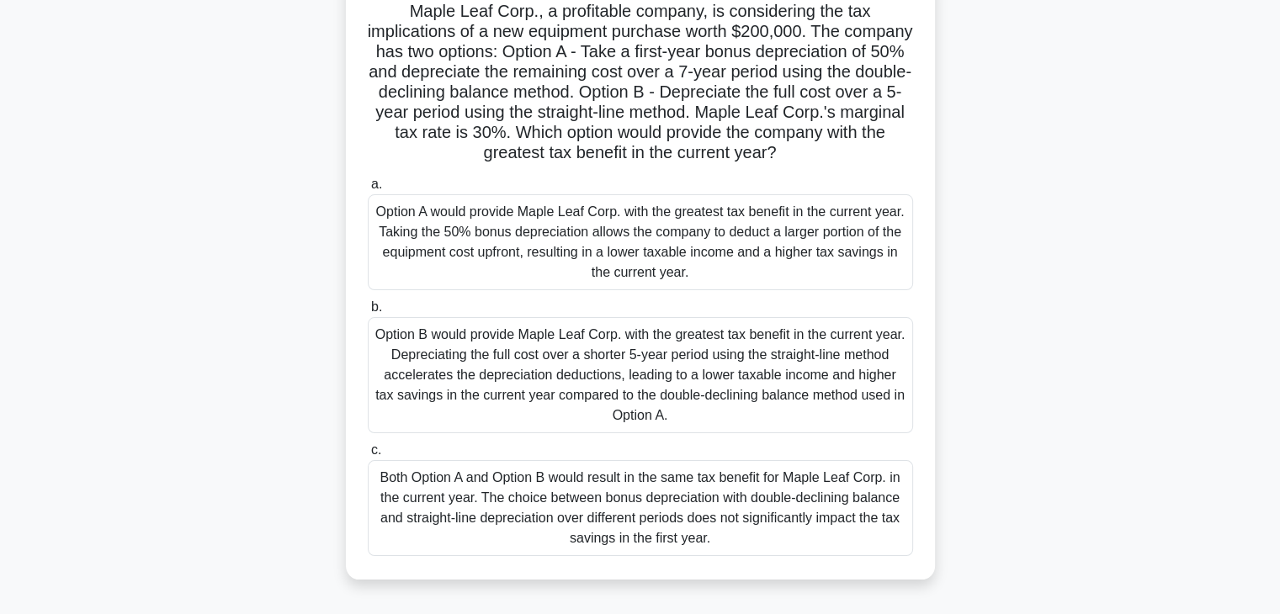
scroll to position [125, 0]
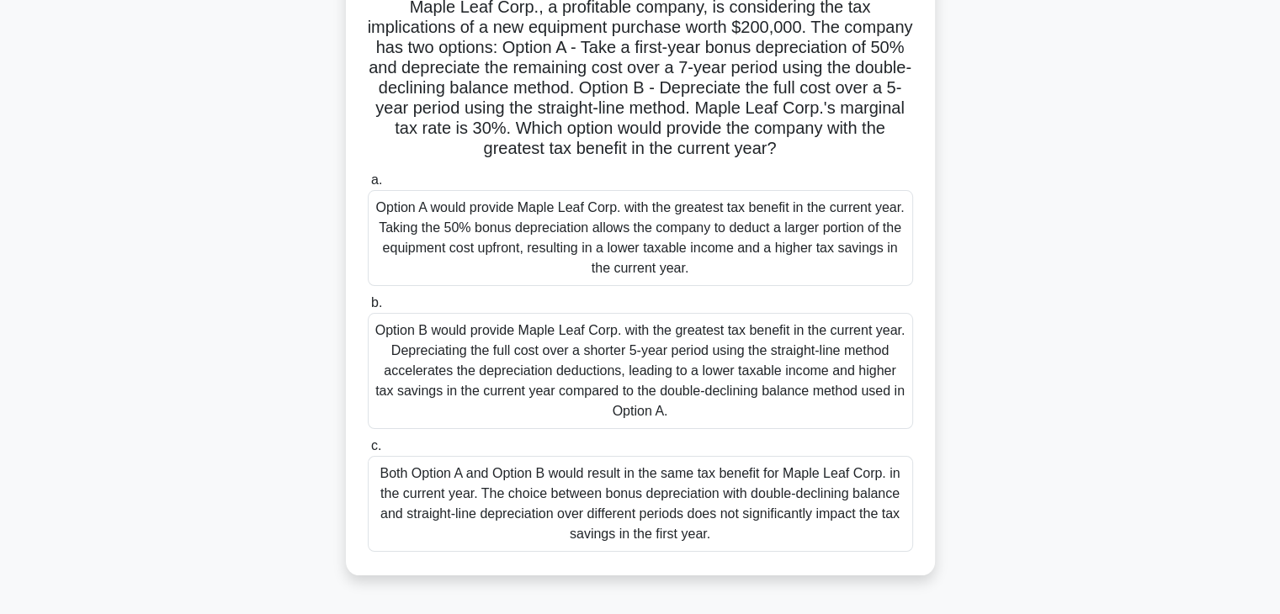
click at [729, 281] on div "Option A would provide Maple Leaf Corp. with the greatest tax benefit in the cu…" at bounding box center [640, 238] width 545 height 96
click at [368, 186] on input "a. Option A would provide Maple Leaf Corp. with the greatest tax benefit in the…" at bounding box center [368, 180] width 0 height 11
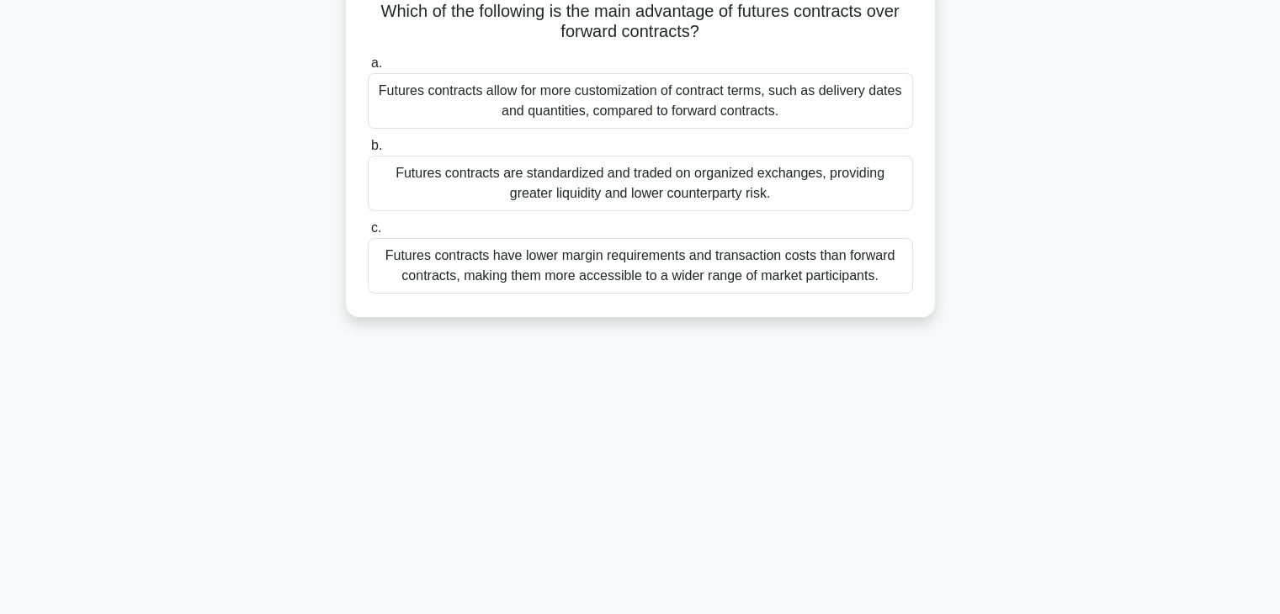
scroll to position [0, 0]
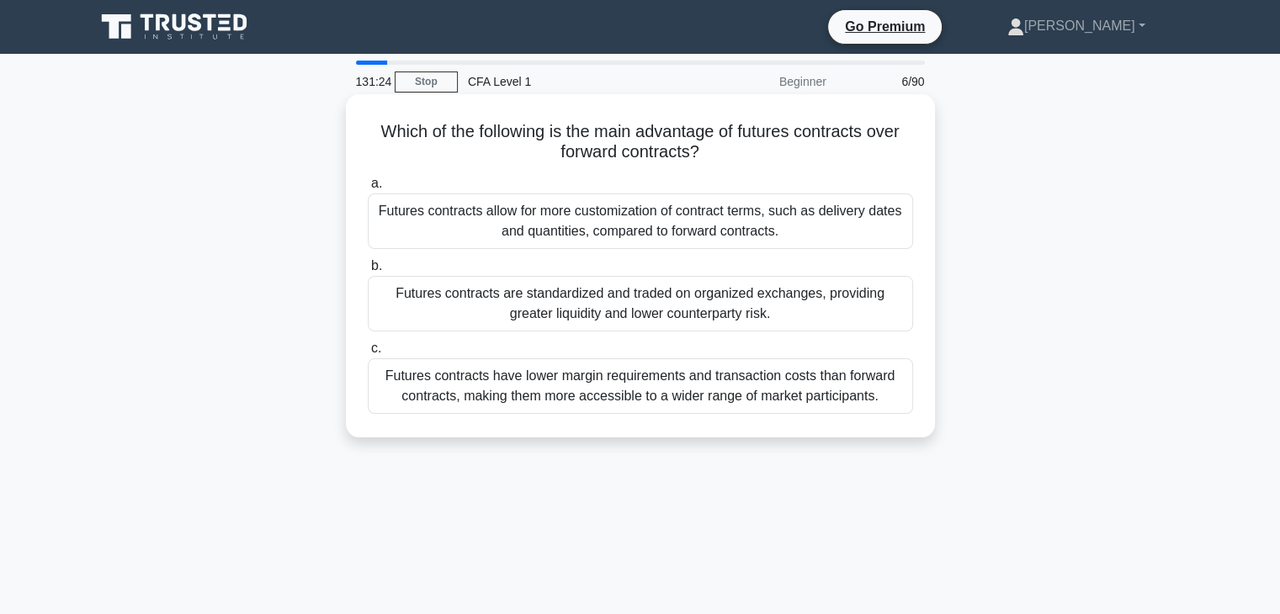
click at [729, 305] on div "Futures contracts are standardized and traded on organized exchanges, providing…" at bounding box center [640, 304] width 545 height 56
click at [368, 272] on input "b. Futures contracts are standardized and traded on organized exchanges, provid…" at bounding box center [368, 266] width 0 height 11
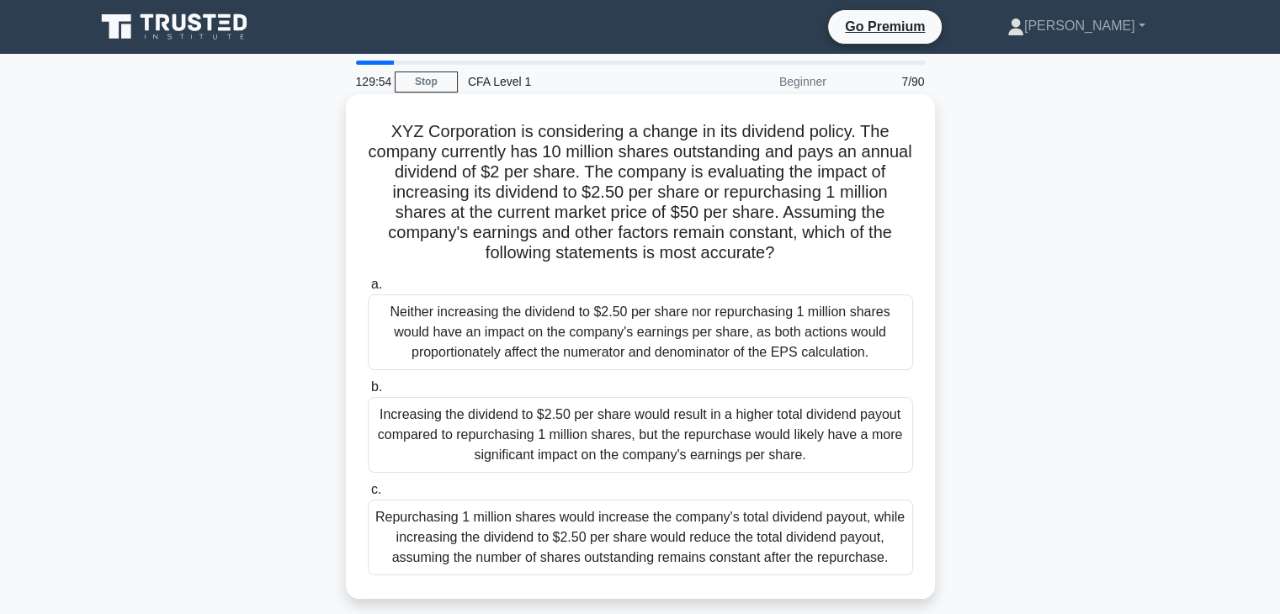
click at [699, 526] on div "Repurchasing 1 million shares would increase the company's total dividend payou…" at bounding box center [640, 538] width 545 height 76
click at [368, 496] on input "c. Repurchasing 1 million shares would increase the company's total dividend pa…" at bounding box center [368, 490] width 0 height 11
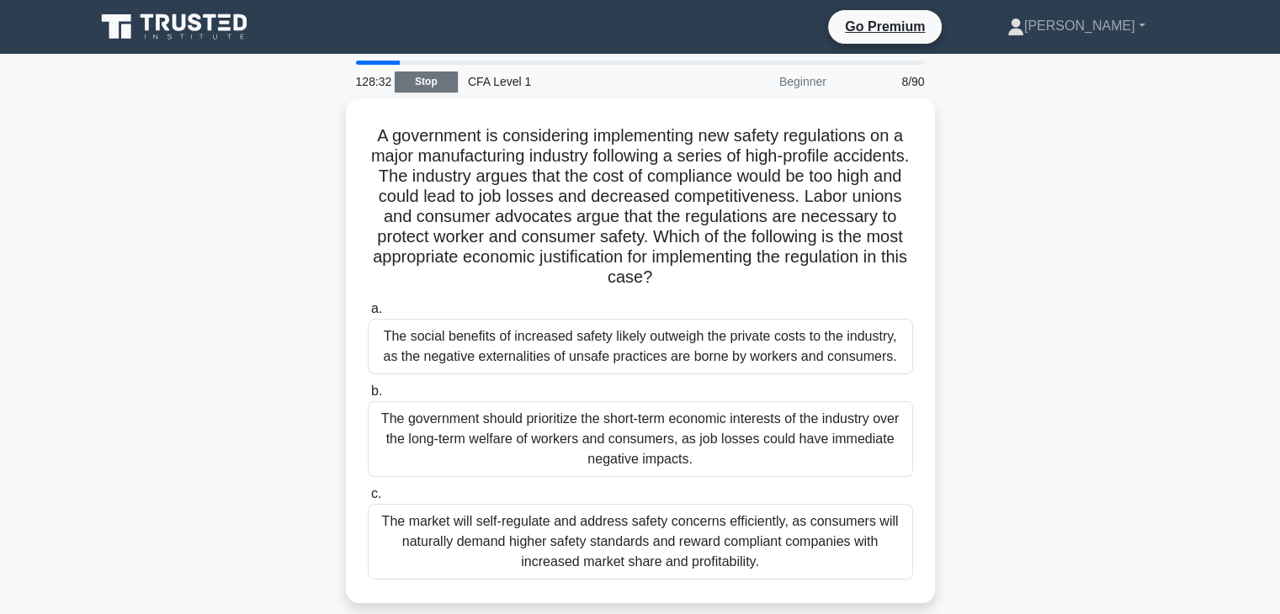
click at [436, 79] on link "Stop" at bounding box center [426, 82] width 63 height 21
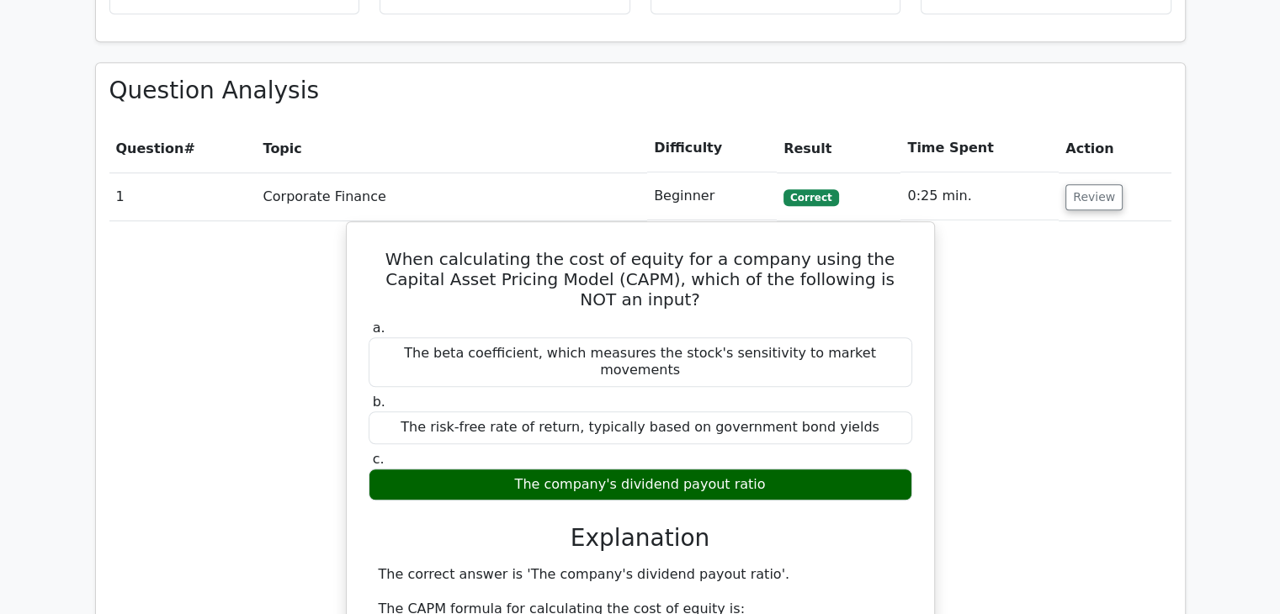
scroll to position [1181, 0]
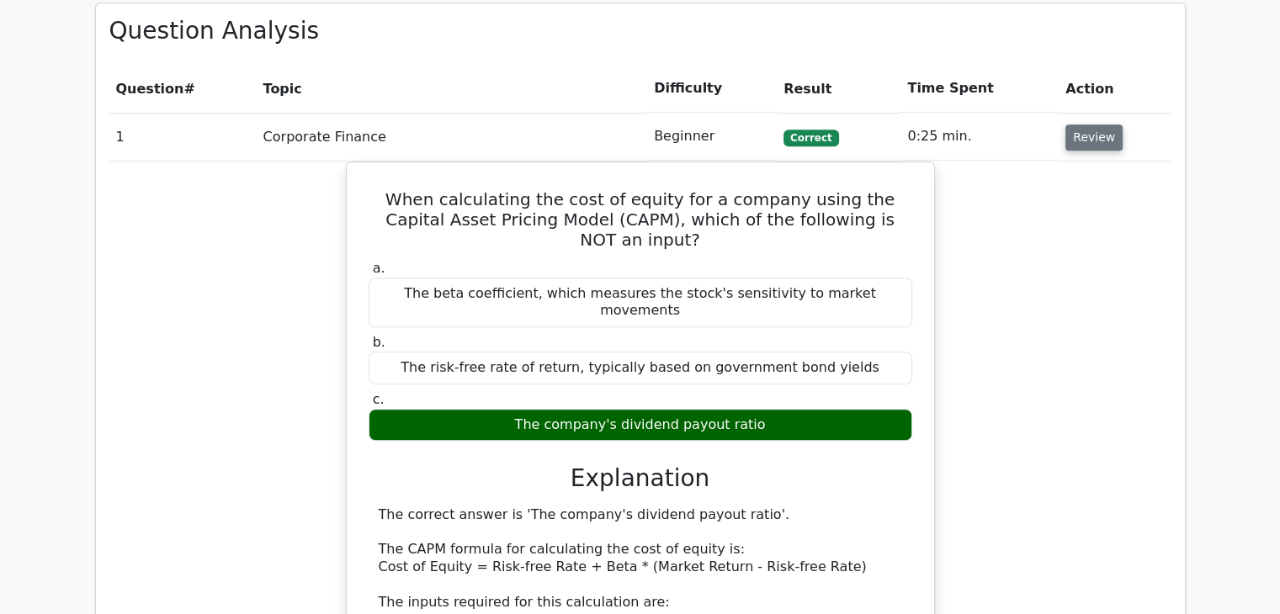
click at [1069, 125] on button "Review" at bounding box center [1093, 138] width 57 height 26
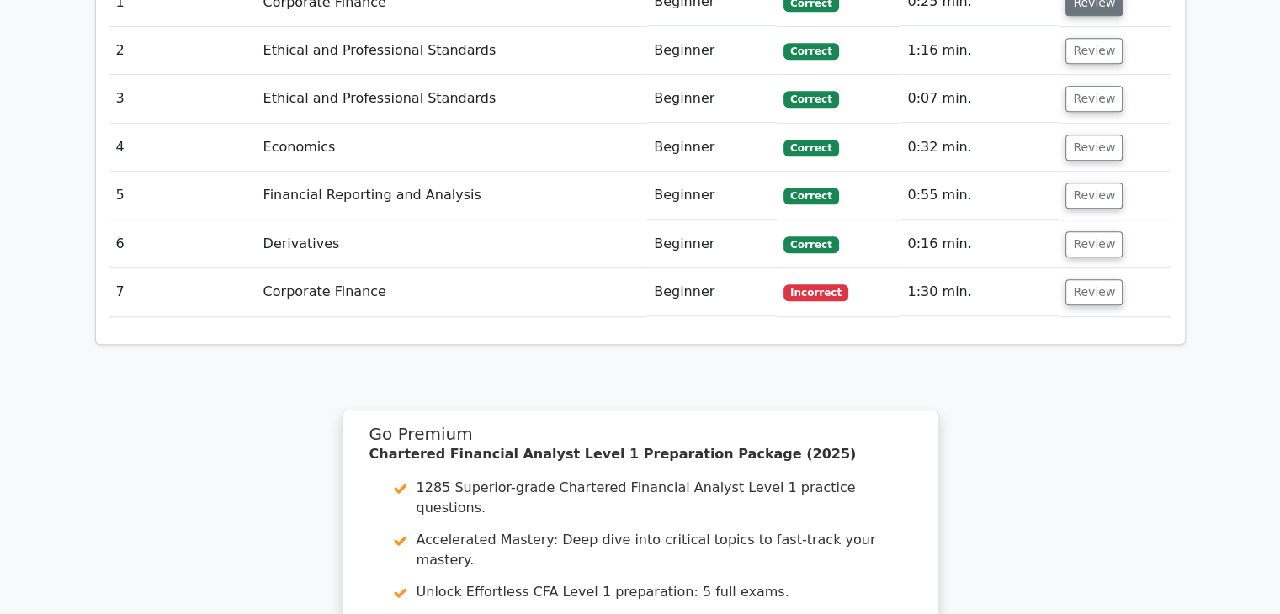
scroll to position [1326, 0]
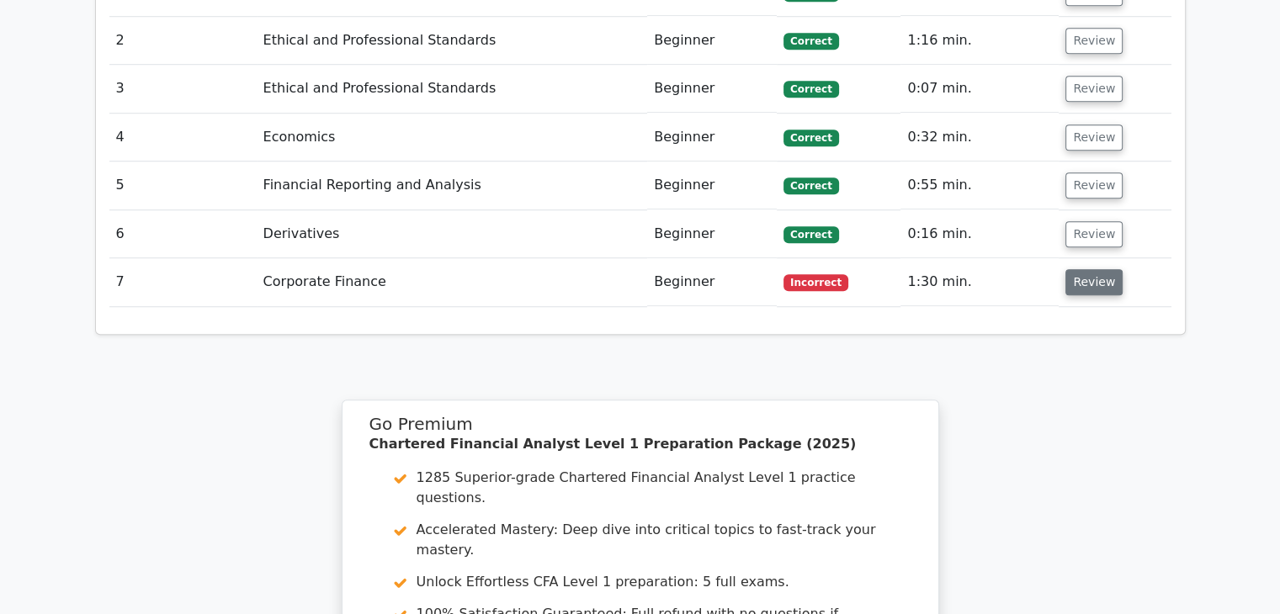
click at [1076, 269] on button "Review" at bounding box center [1093, 282] width 57 height 26
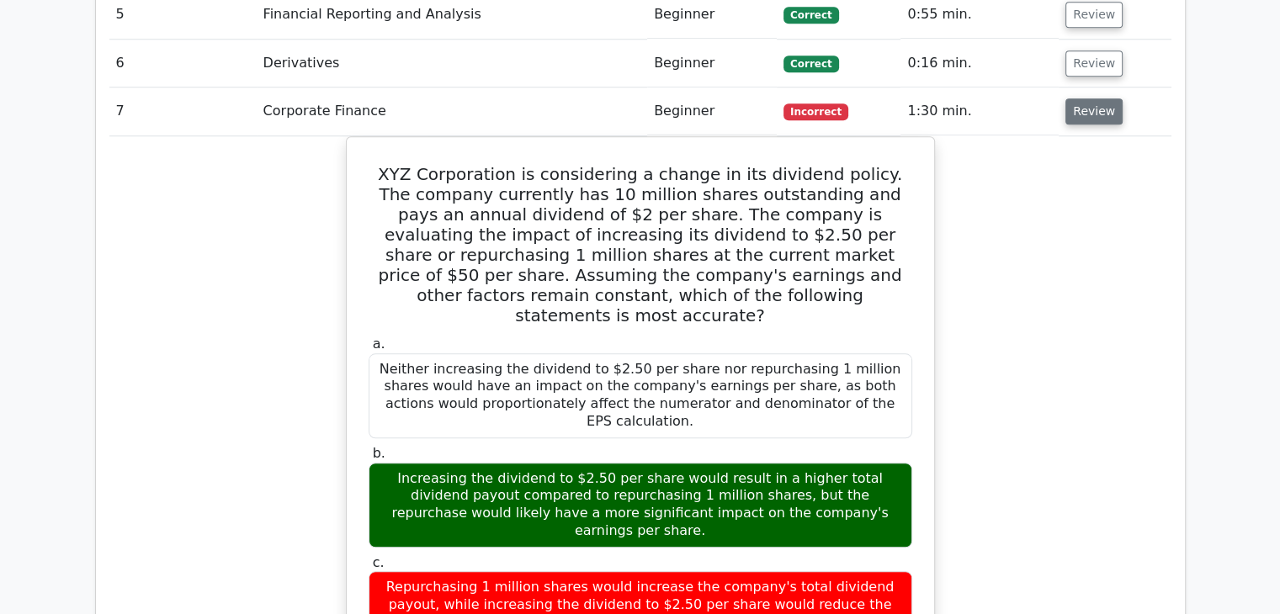
scroll to position [1498, 0]
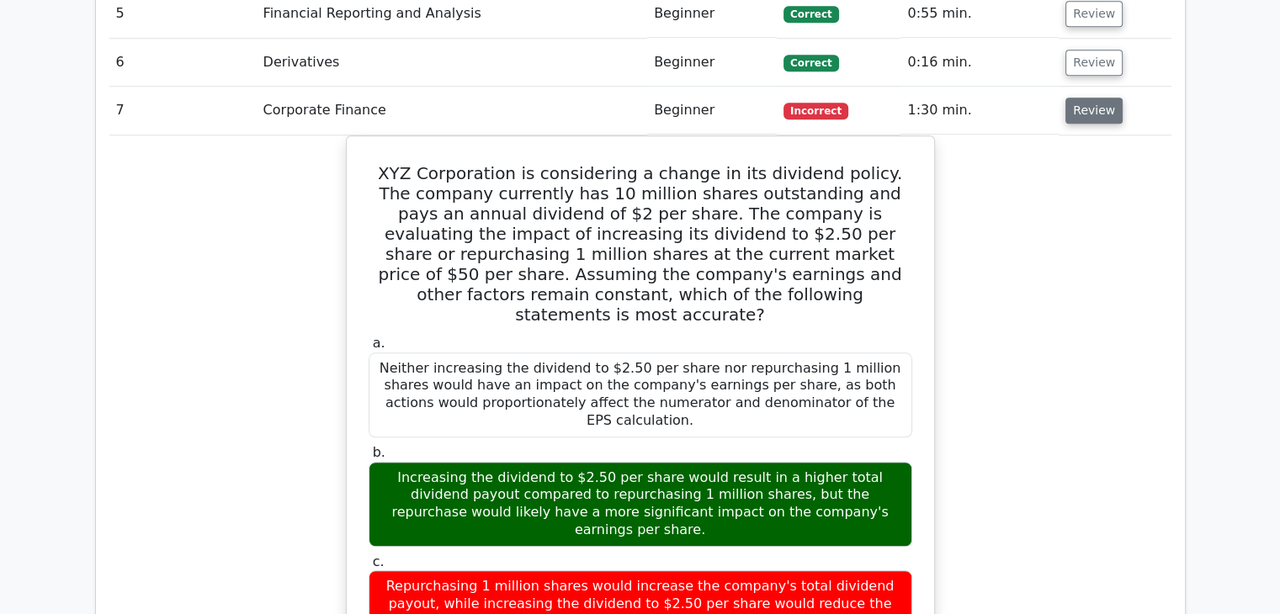
click at [1095, 98] on button "Review" at bounding box center [1093, 111] width 57 height 26
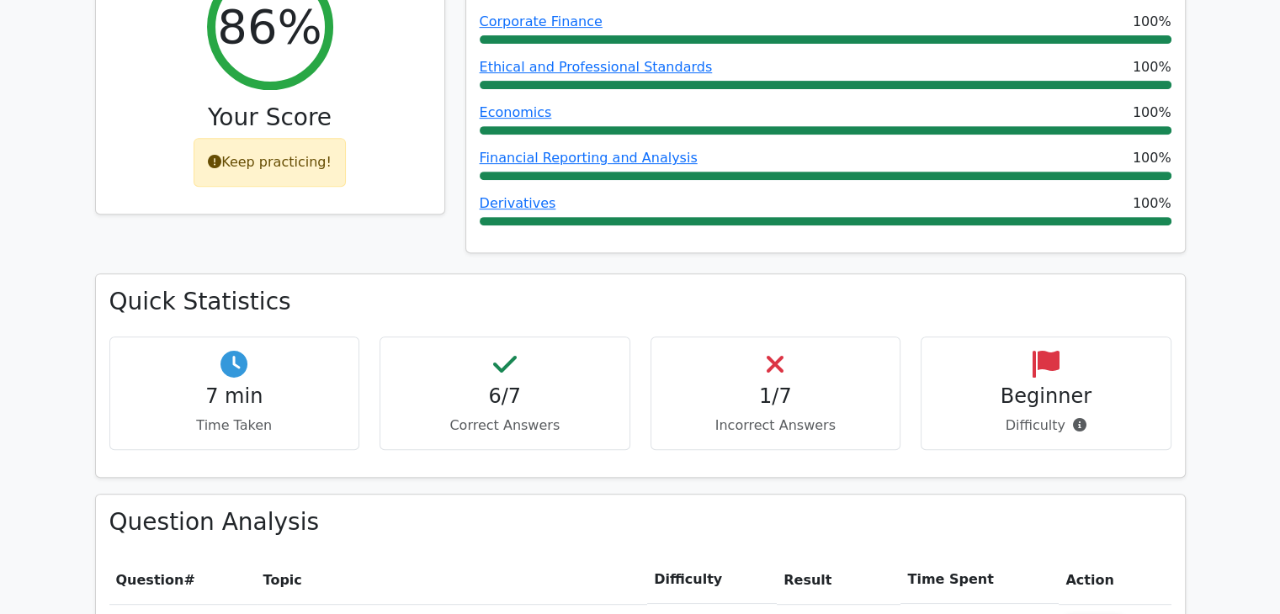
scroll to position [689, 0]
